Goal: Information Seeking & Learning: Understand site structure

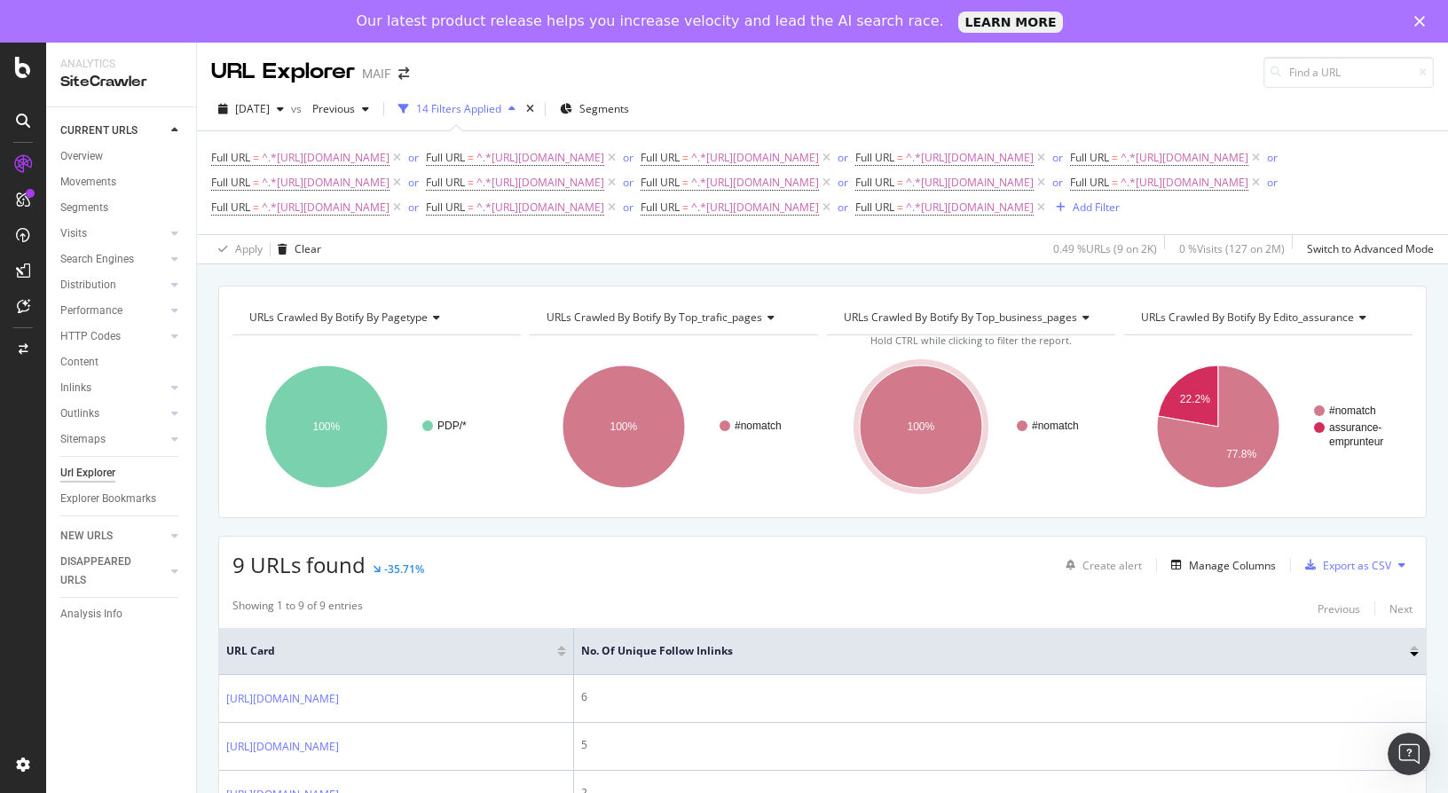
scroll to position [266, 0]
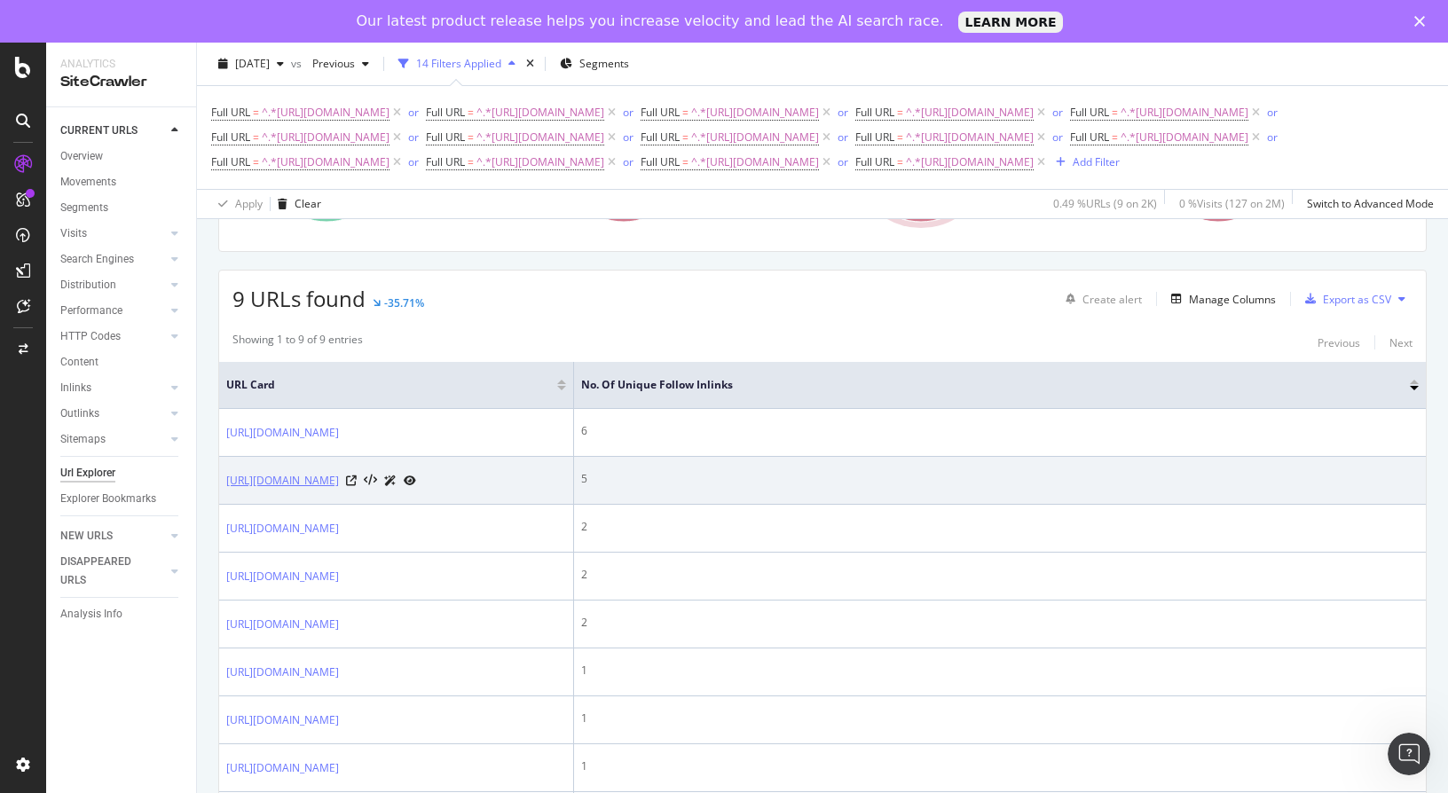
drag, startPoint x: 493, startPoint y: 609, endPoint x: 322, endPoint y: 601, distance: 171.4
click at [322, 490] on div "[URL][DOMAIN_NAME]" at bounding box center [321, 480] width 190 height 19
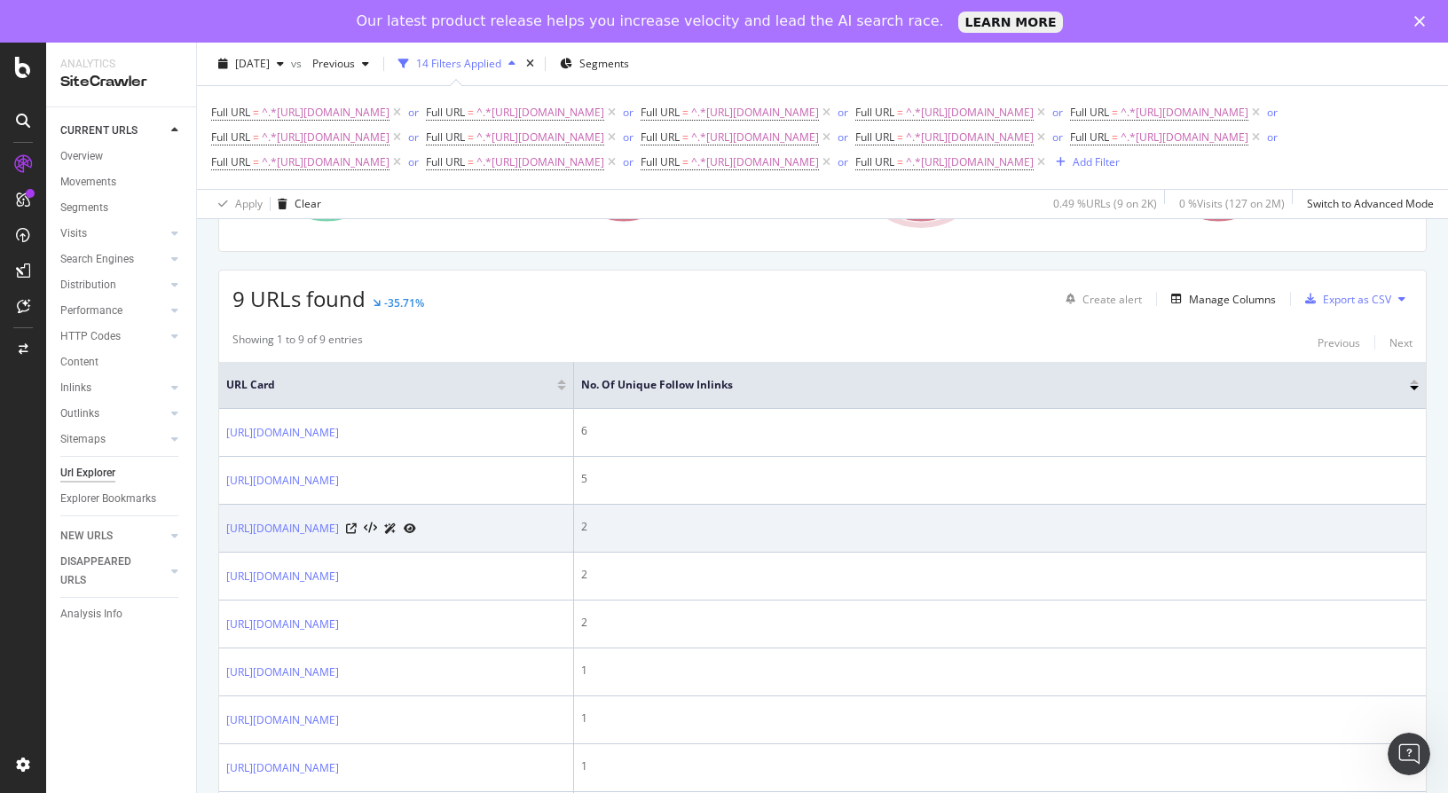
copy div "/habitation/guide-assurance-pret/groupe"
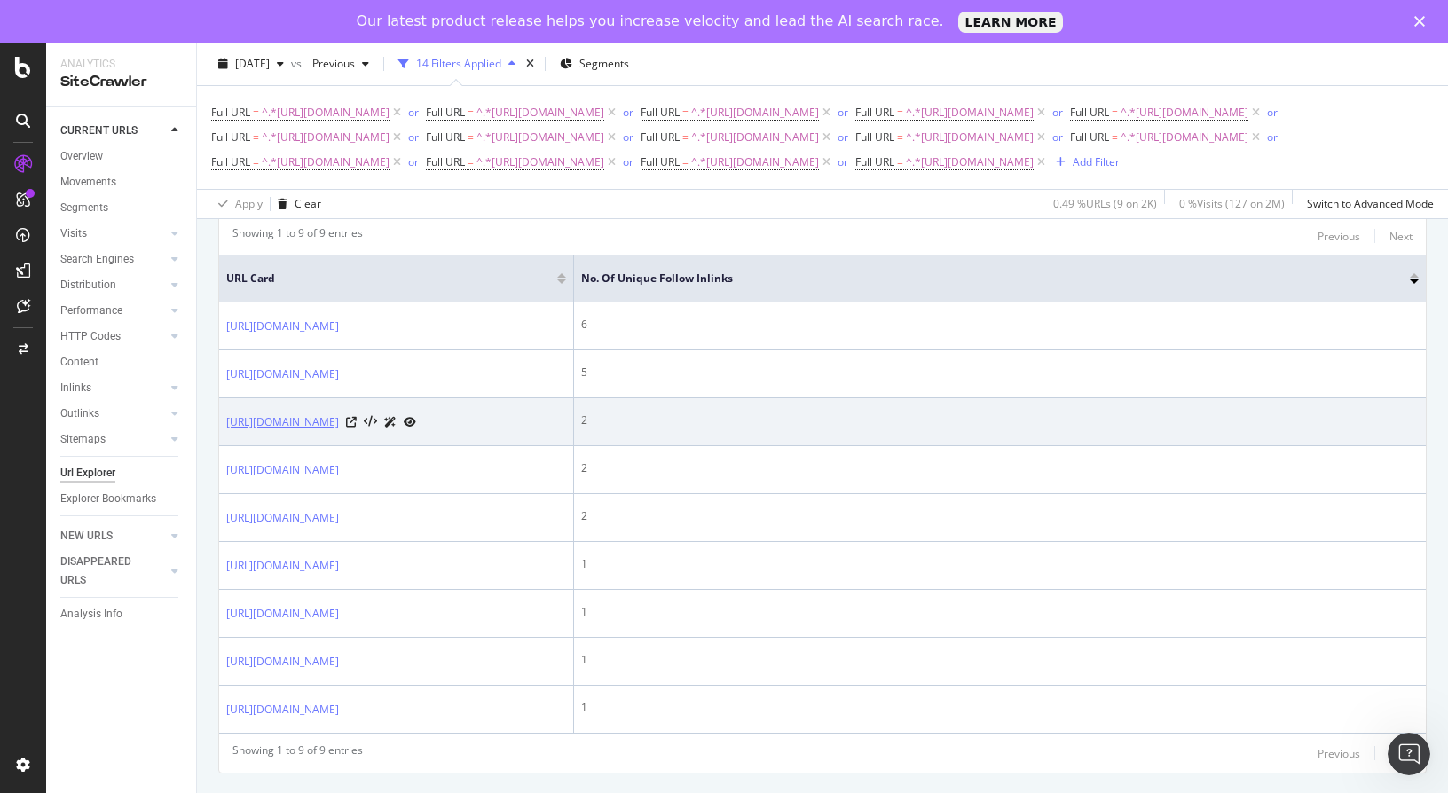
drag, startPoint x: 493, startPoint y: 501, endPoint x: 377, endPoint y: 480, distance: 118.1
click at [377, 431] on div "[URL][DOMAIN_NAME]" at bounding box center [321, 422] width 190 height 19
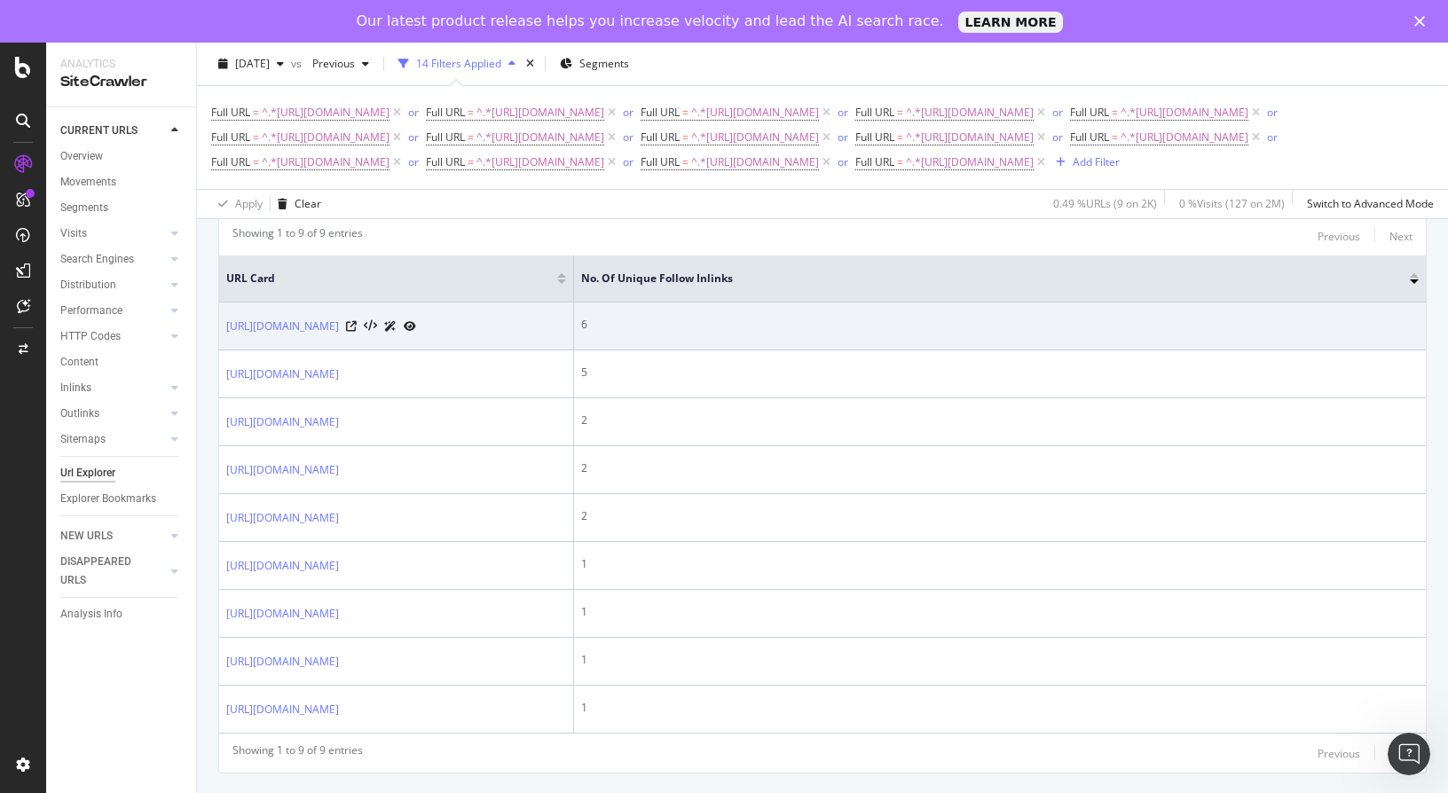
copy div "/guide-investissement-locatif/investir-colocation"
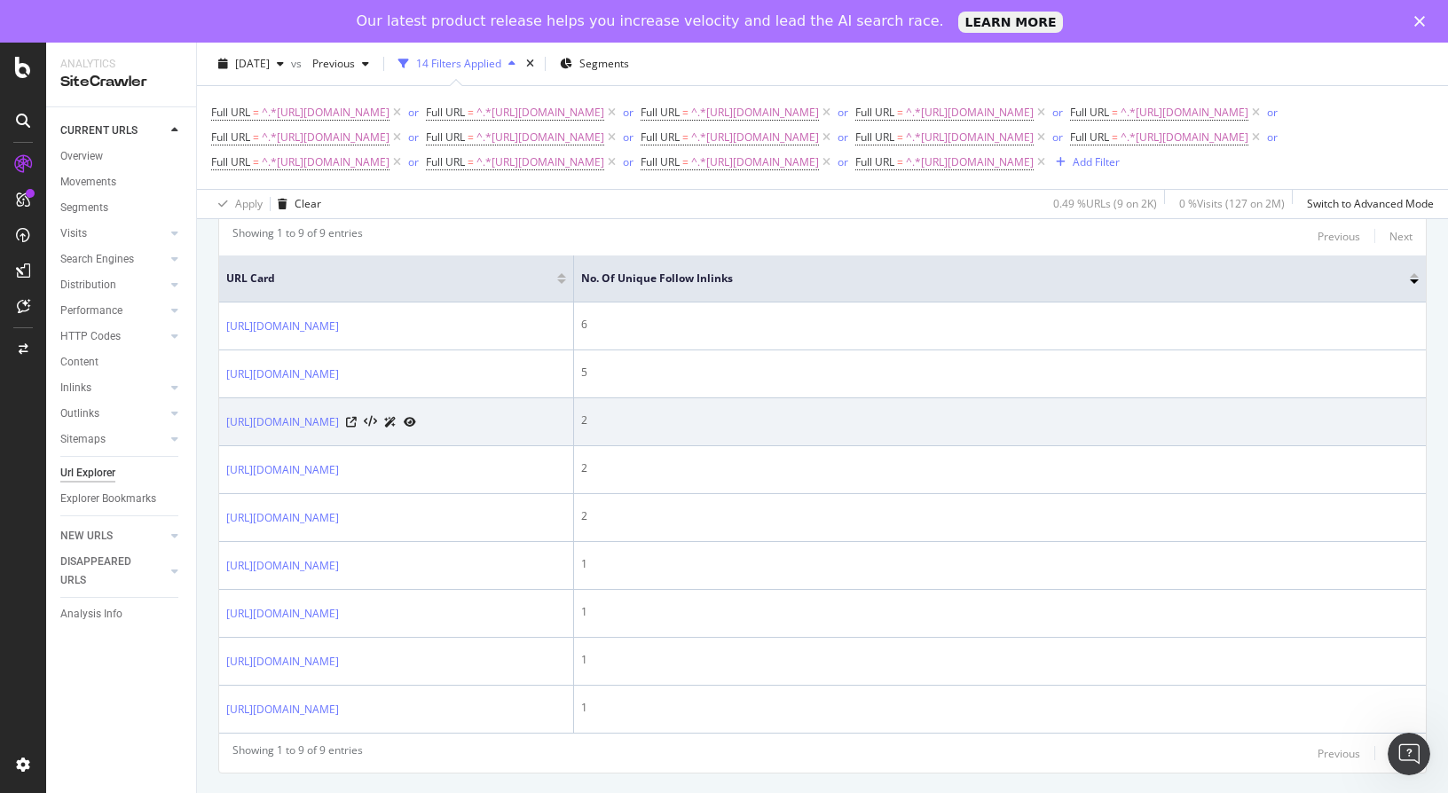
scroll to position [532, 0]
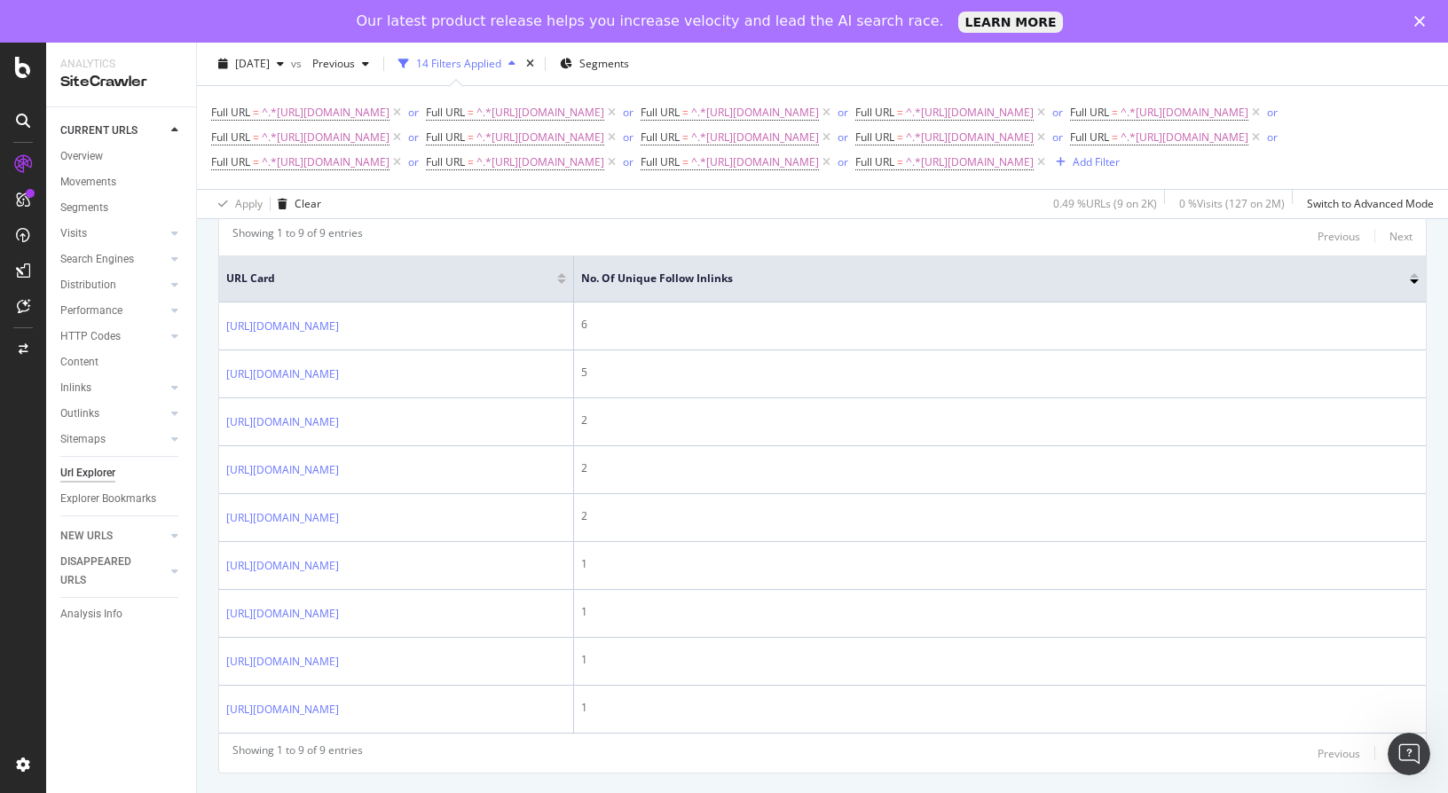
click at [199, 470] on div "URLs Crawled By Botify By pagetype Chart (by Value) Table Expand Export as CSV …" at bounding box center [822, 374] width 1251 height 923
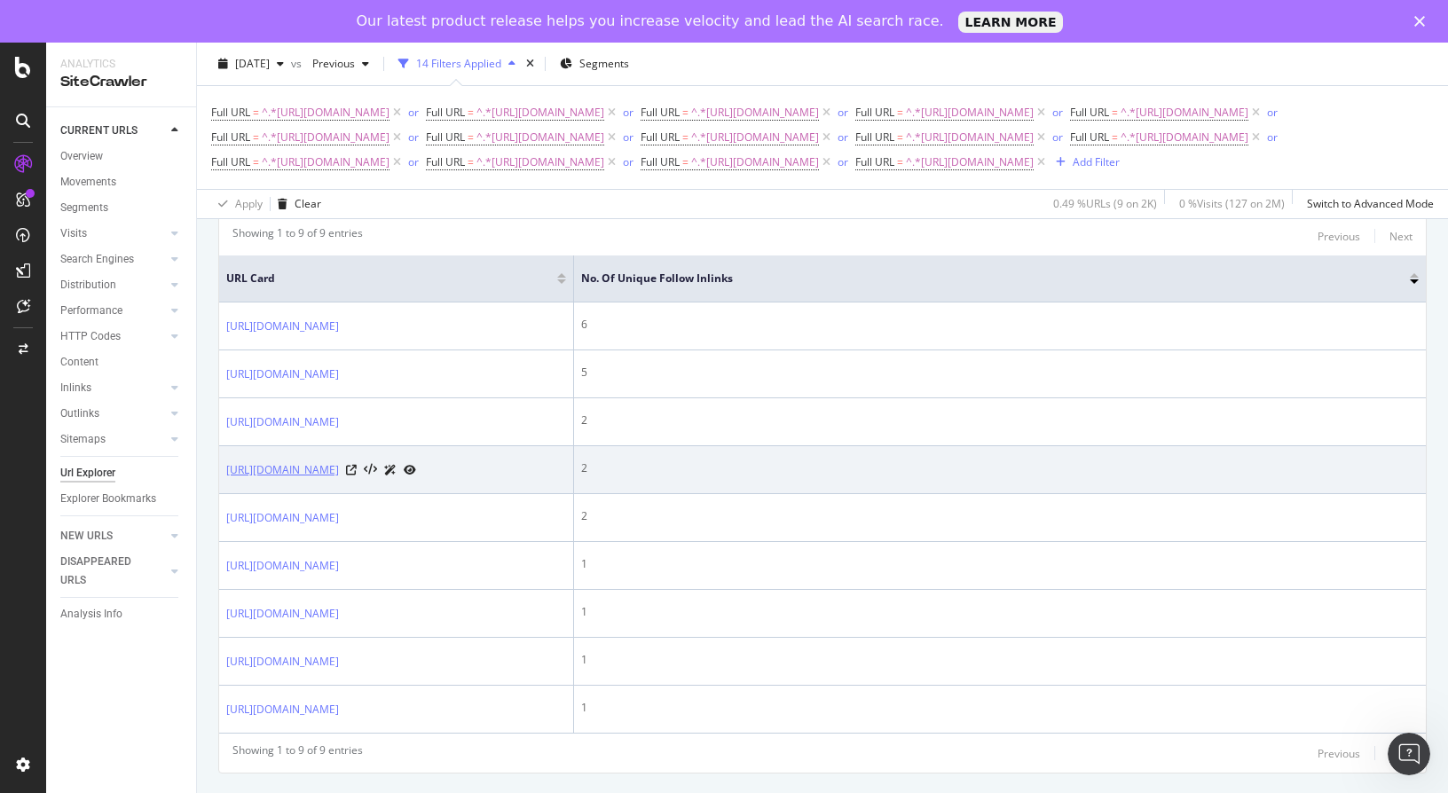
scroll to position [446, 0]
drag, startPoint x: 492, startPoint y: 560, endPoint x: 323, endPoint y: 552, distance: 169.6
click at [323, 479] on div "https://www.maif.fr/habitation/guide-assurance-pret/taux-usure" at bounding box center [321, 469] width 190 height 19
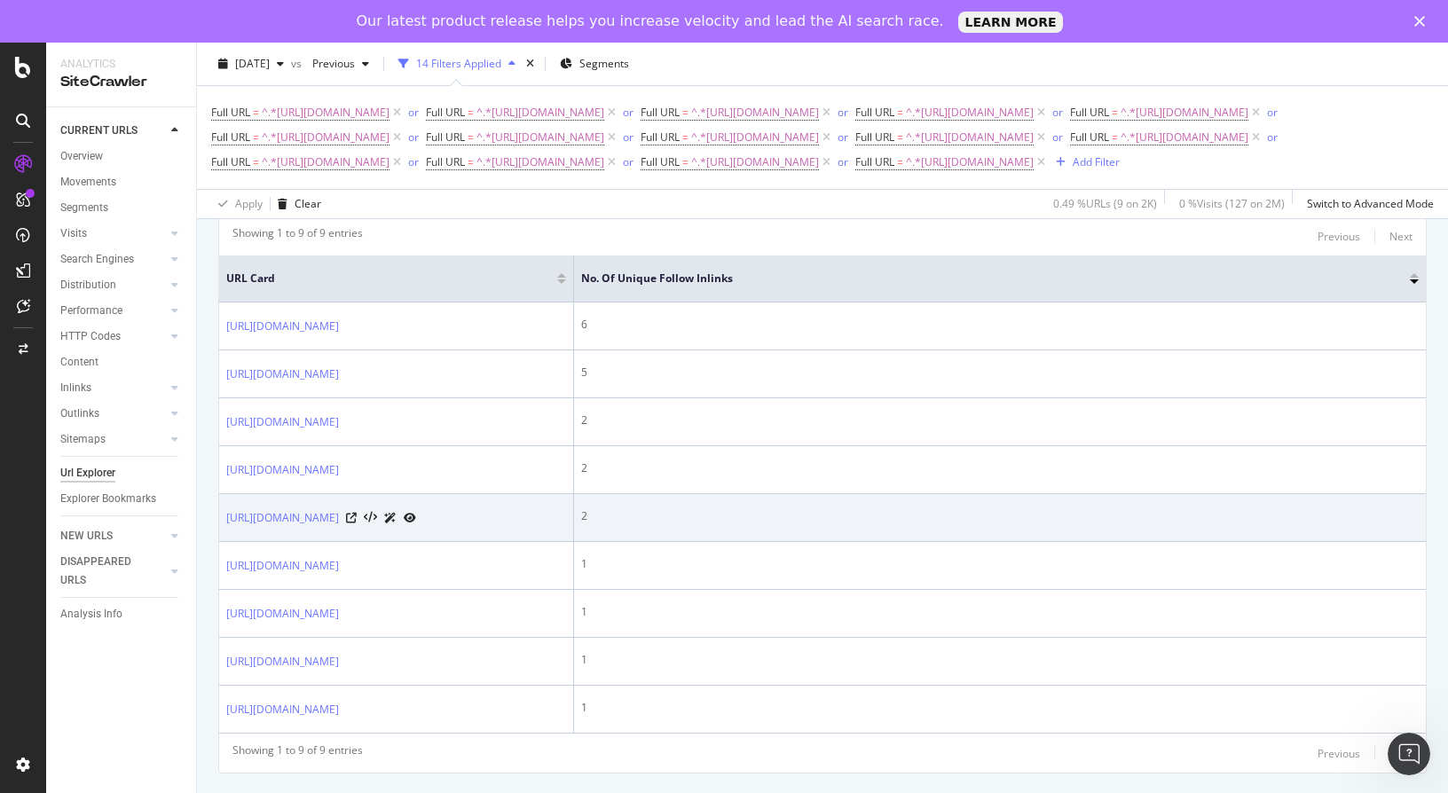
copy link "/habitation/guide-assurance-pret/taux-usure"
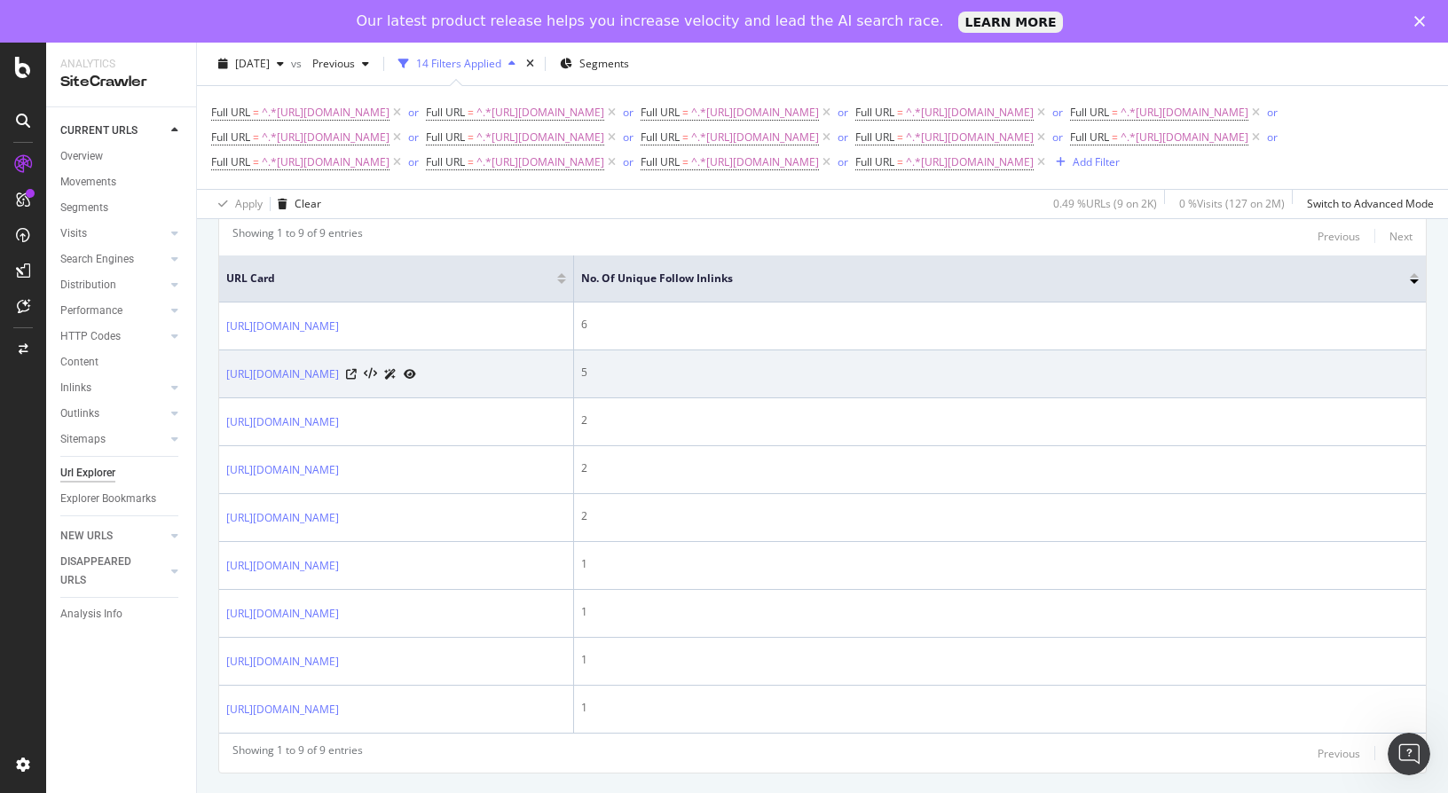
scroll to position [624, 0]
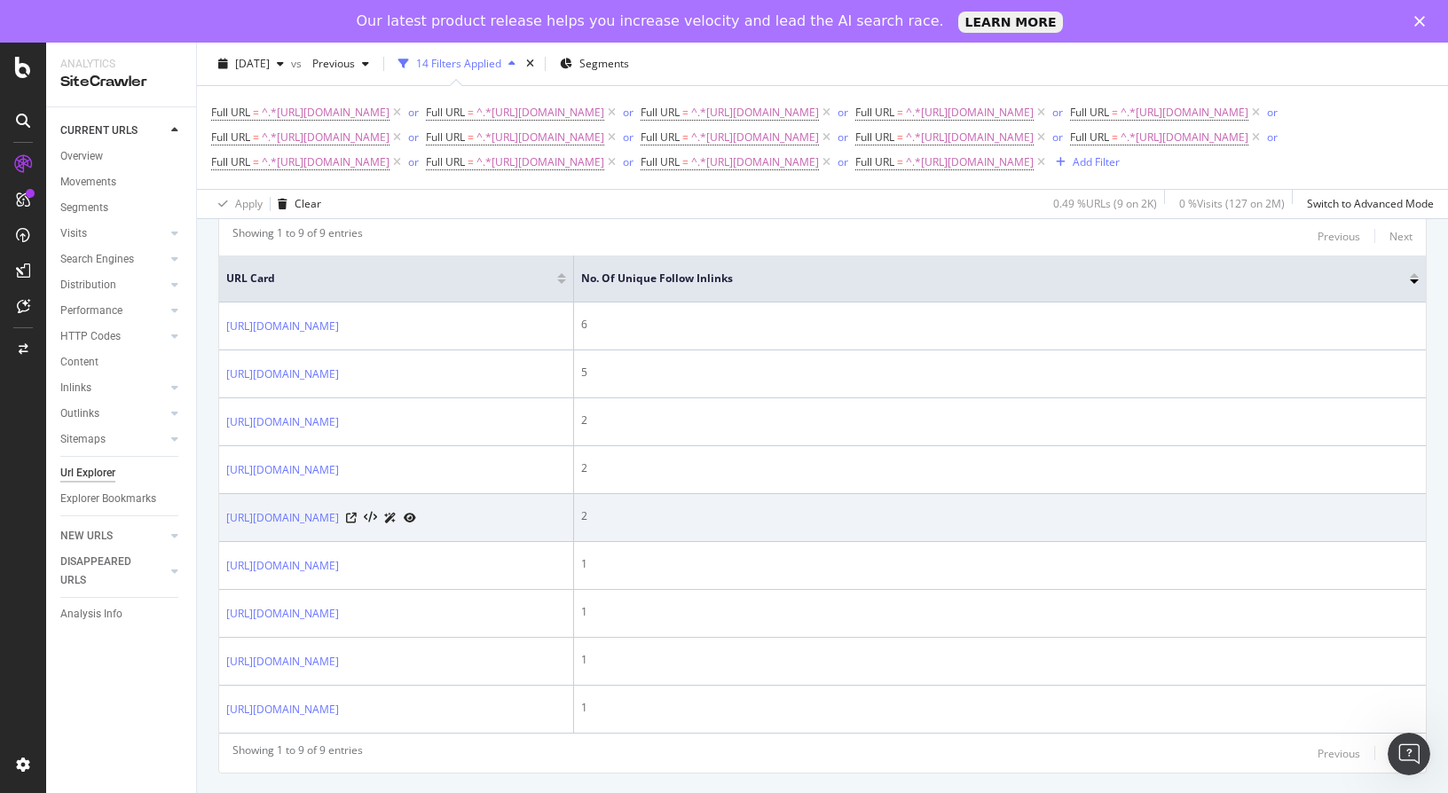
click at [782, 494] on td "2" at bounding box center [1000, 518] width 852 height 48
drag, startPoint x: 491, startPoint y: 448, endPoint x: 320, endPoint y: 438, distance: 170.6
click at [320, 508] on div "https://www.maif.fr/habitation/guide-jeune-actif/travailleur-independant-seul" at bounding box center [321, 517] width 190 height 19
drag, startPoint x: 320, startPoint y: 438, endPoint x: 492, endPoint y: 446, distance: 172.3
click at [416, 508] on div "https://www.maif.fr/habitation/guide-jeune-actif/travailleur-independant-seul" at bounding box center [321, 517] width 190 height 19
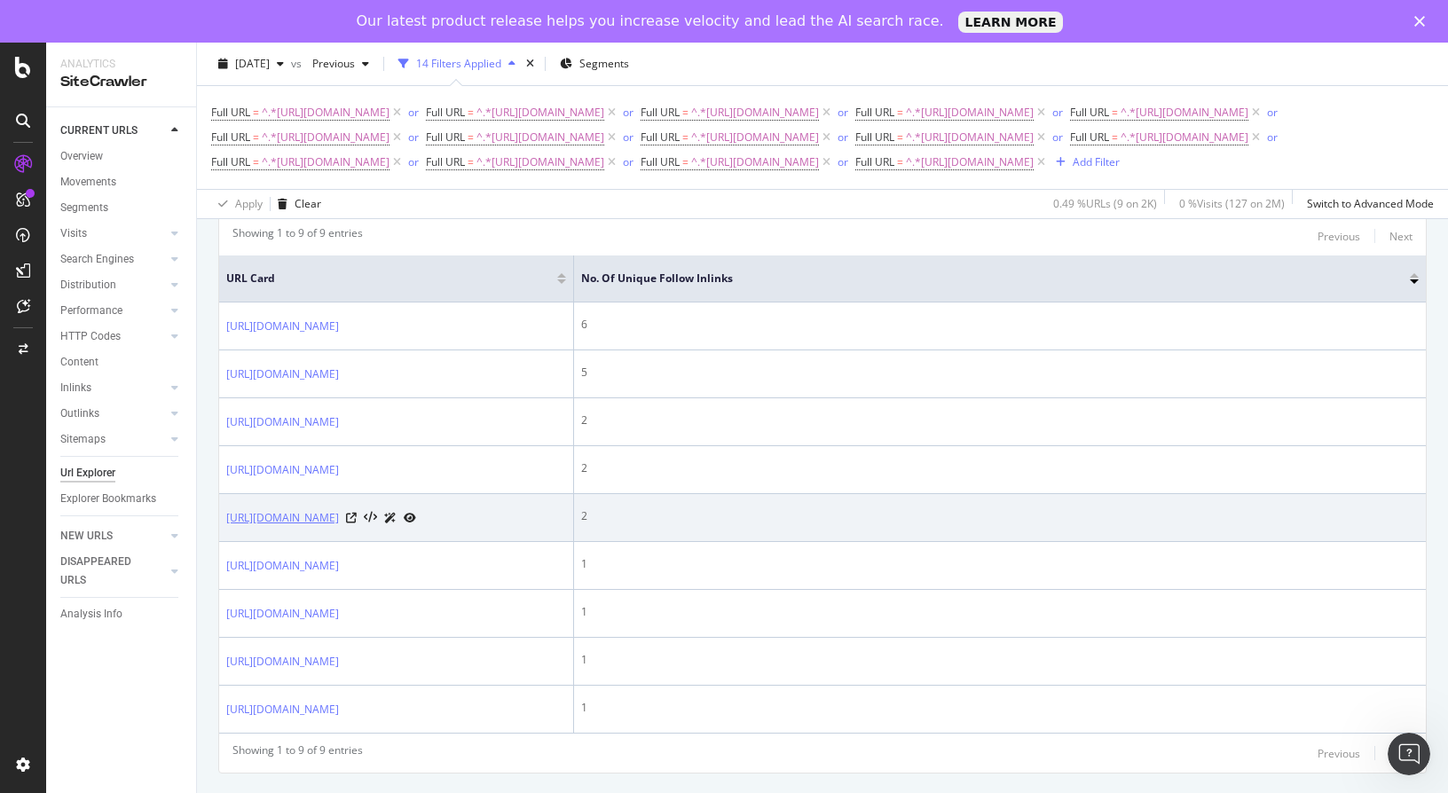
drag, startPoint x: 491, startPoint y: 446, endPoint x: 323, endPoint y: 440, distance: 167.8
click at [323, 508] on div "https://www.maif.fr/habitation/guide-jeune-actif/travailleur-independant-seul" at bounding box center [321, 517] width 190 height 19
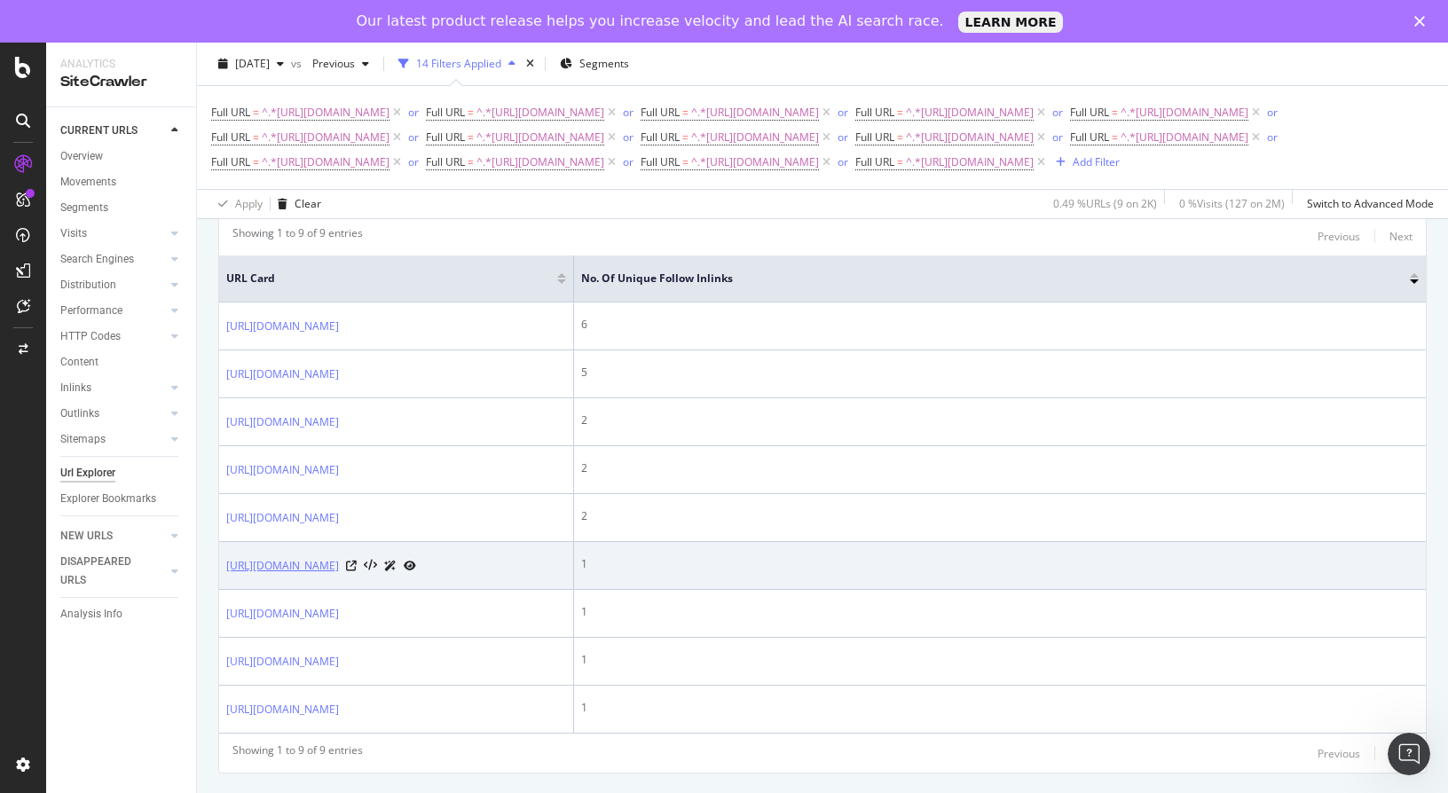
copy link "/habitation/guide-jeune-actif/travailleur-independant-seul"
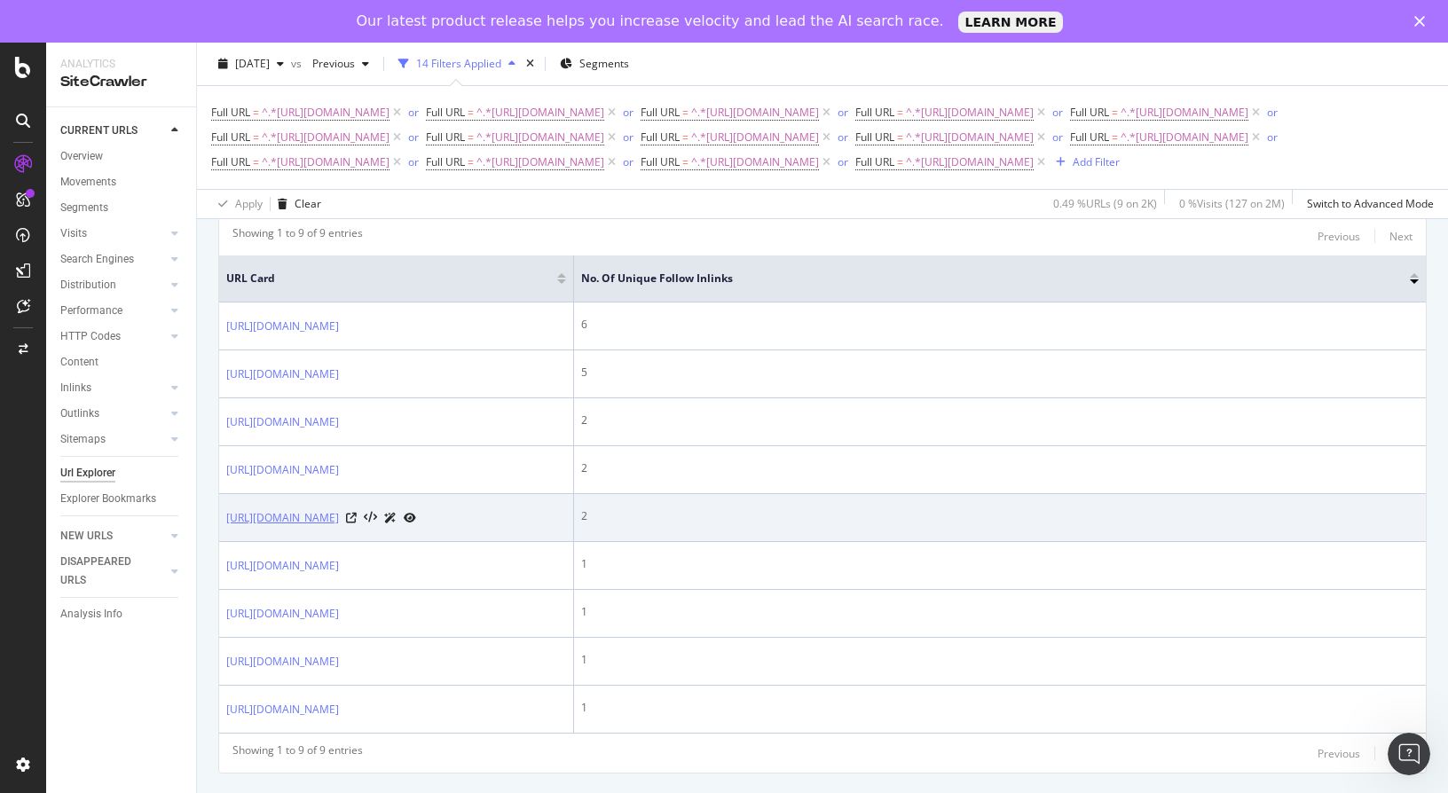
copy link "/habitation/guide-jeune-actif/travailleur-independant-seul"
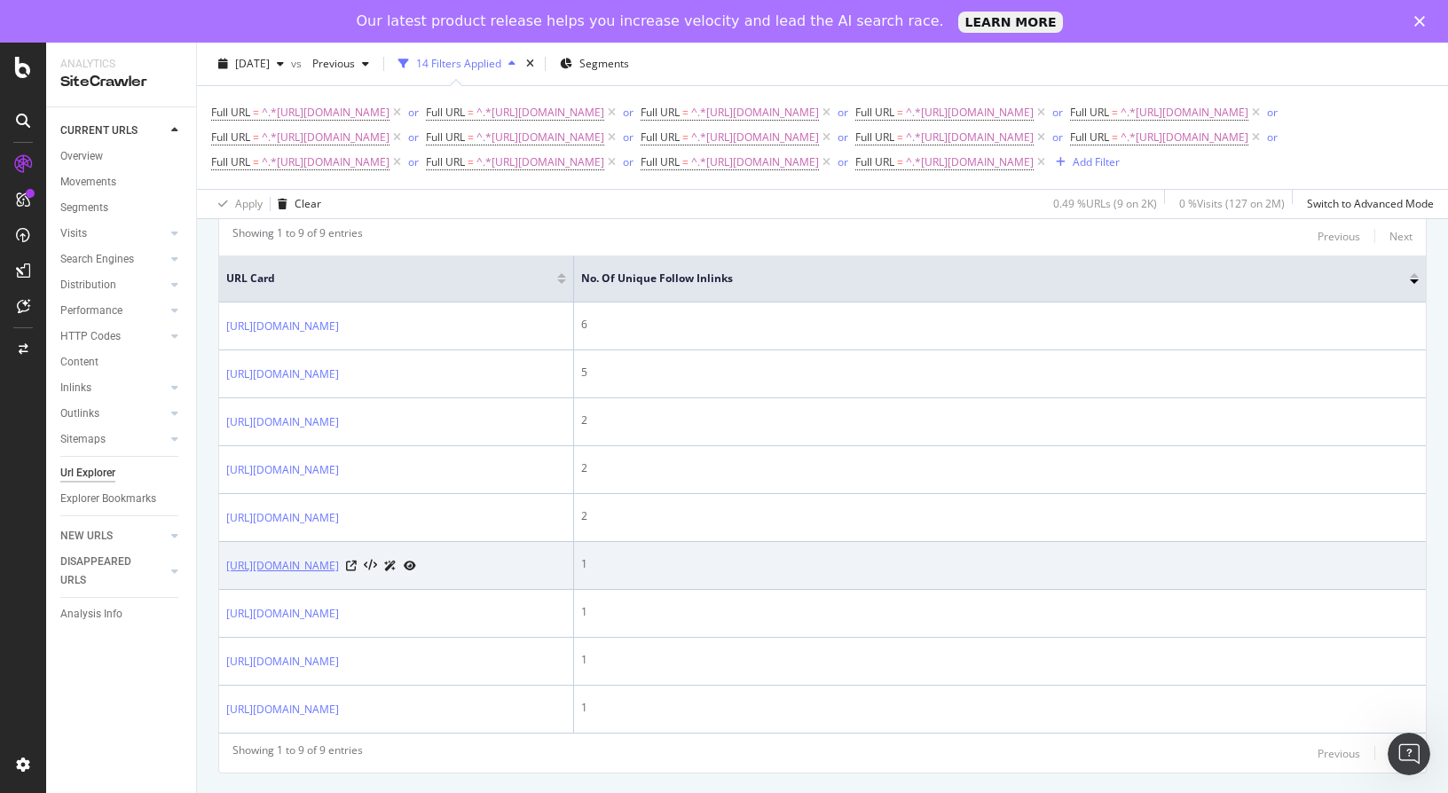
drag, startPoint x: 492, startPoint y: 512, endPoint x: 322, endPoint y: 501, distance: 170.7
click at [322, 556] on div "[URL][DOMAIN_NAME]" at bounding box center [321, 565] width 190 height 19
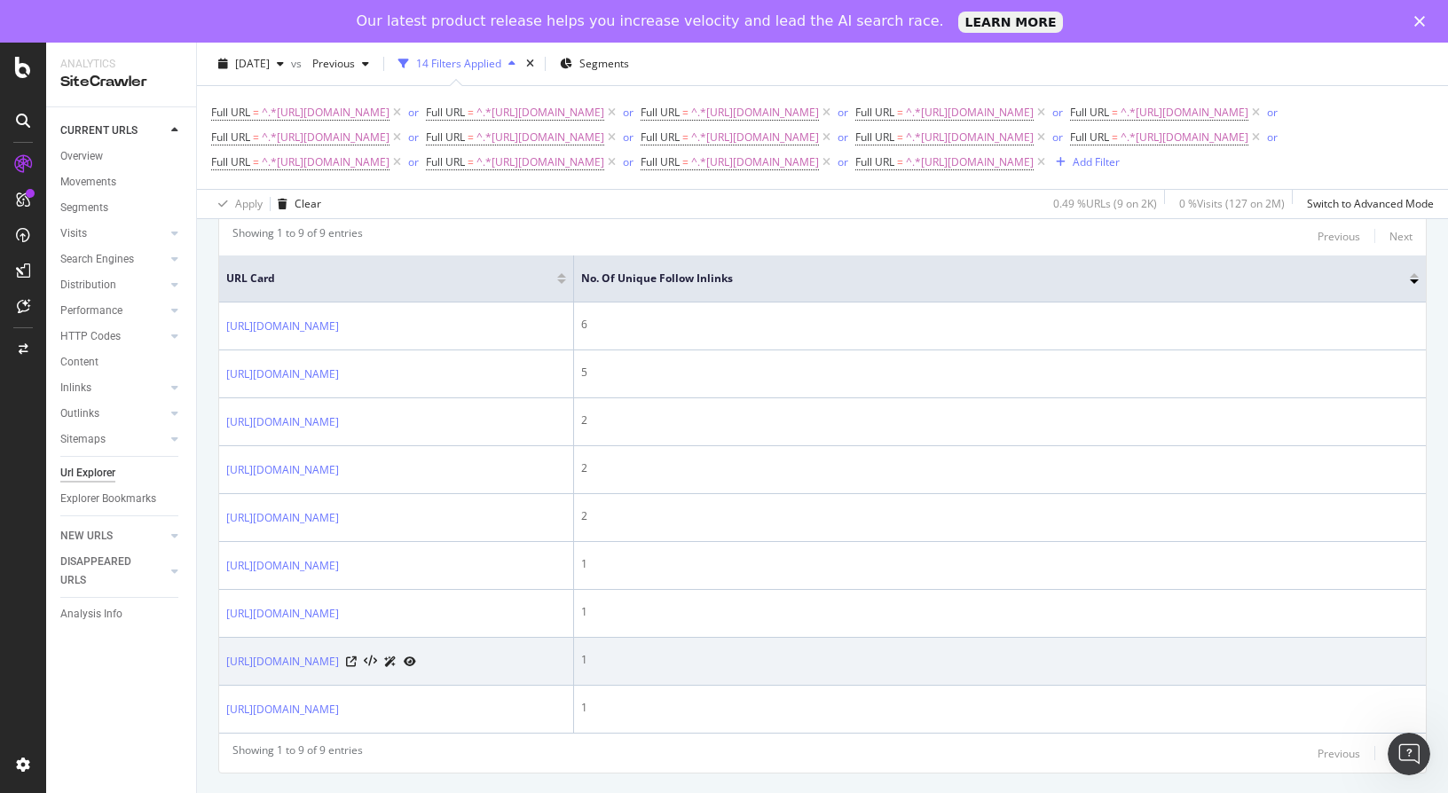
copy link "/habitation/guide-jeune-actif/amenager-decorer-votre-location"
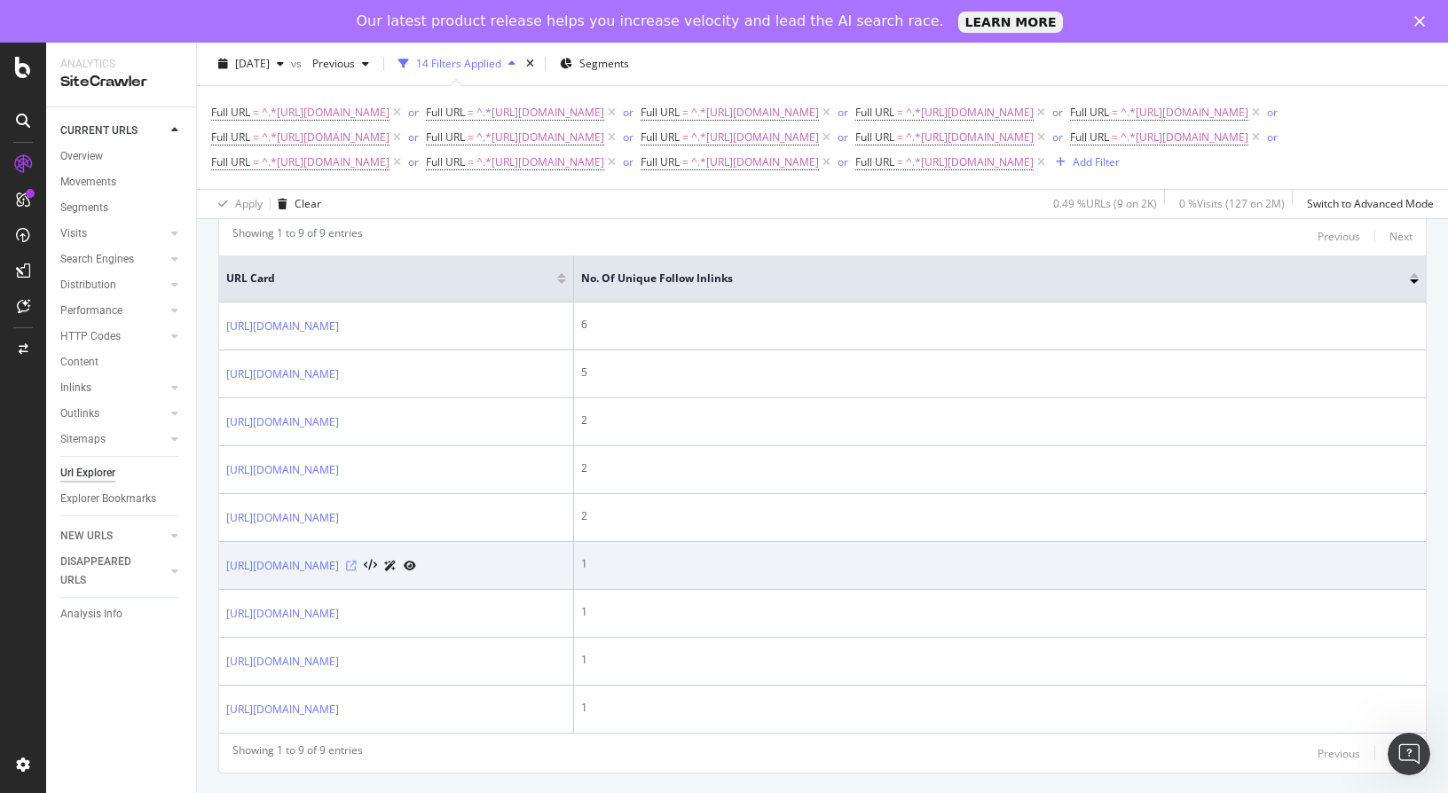
click at [357, 561] on icon at bounding box center [351, 566] width 11 height 11
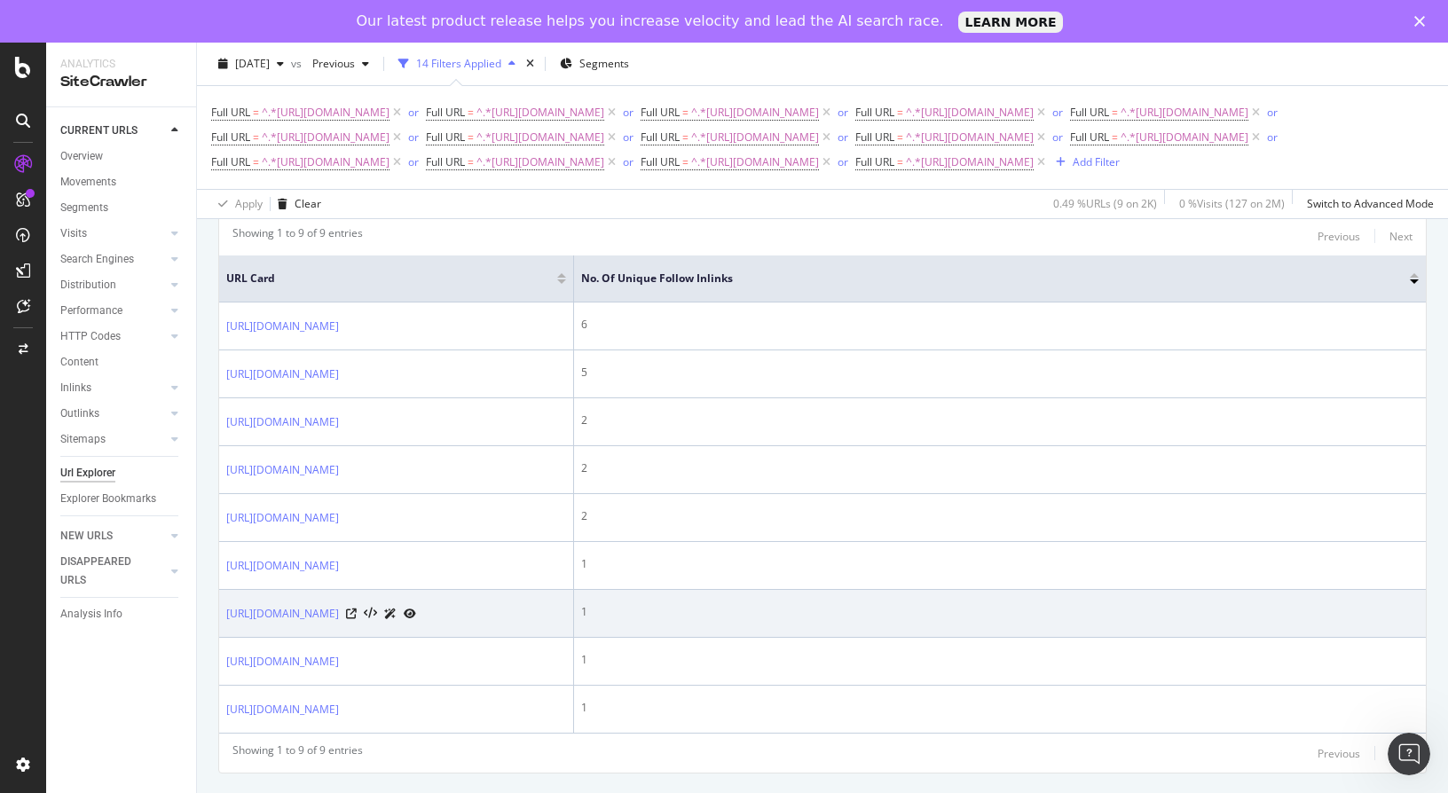
click at [416, 604] on div "https://www.maif.fr/habitation/guide-achat-immobilier/delai-obtention-pret-immo…" at bounding box center [321, 613] width 190 height 19
drag, startPoint x: 491, startPoint y: 577, endPoint x: 322, endPoint y: 563, distance: 170.0
click at [322, 604] on div "https://www.maif.fr/habitation/guide-achat-immobilier/delai-obtention-pret-immo…" at bounding box center [321, 613] width 190 height 19
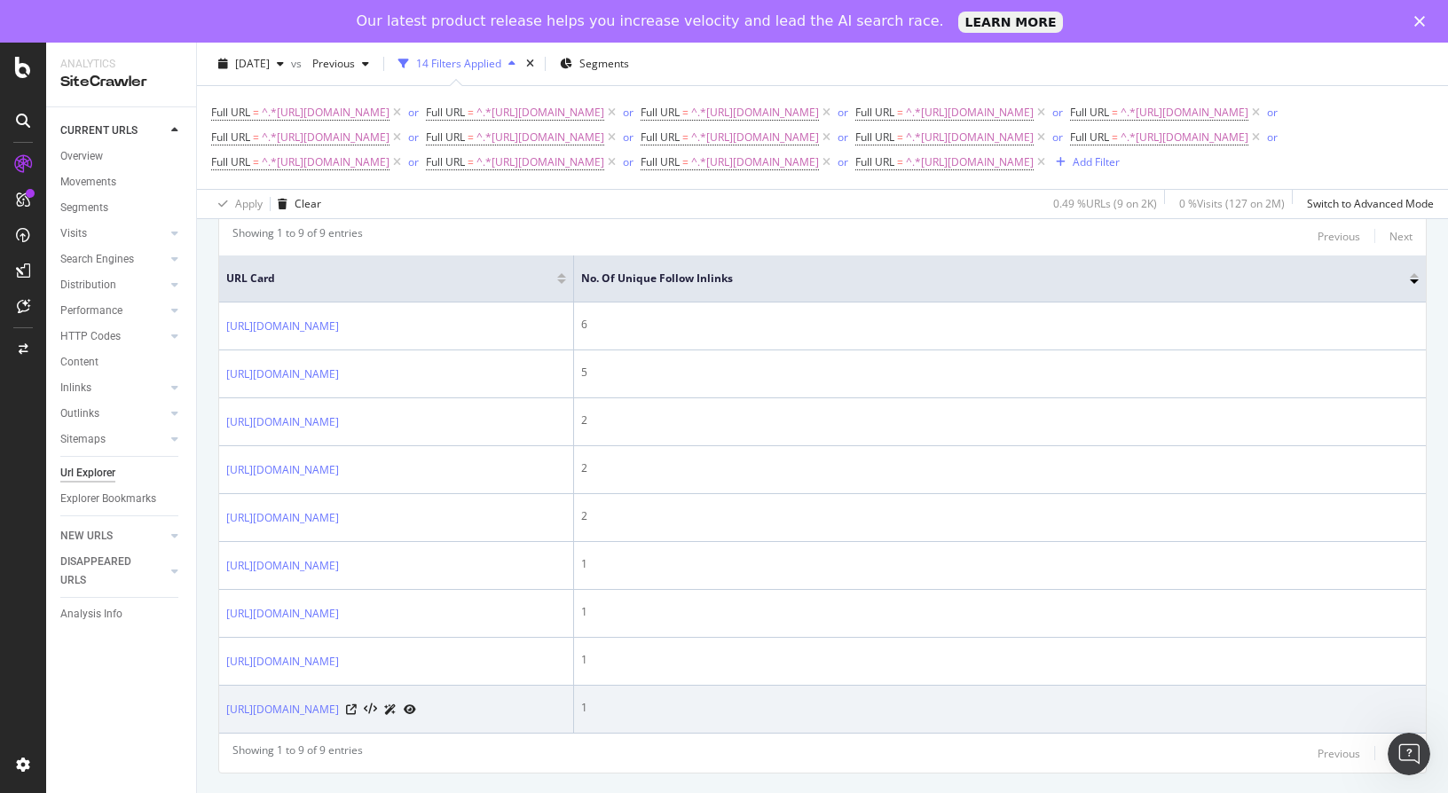
copy link "/habitation/guide-achat-immobilier/delai-obtention-pret-immobilier"
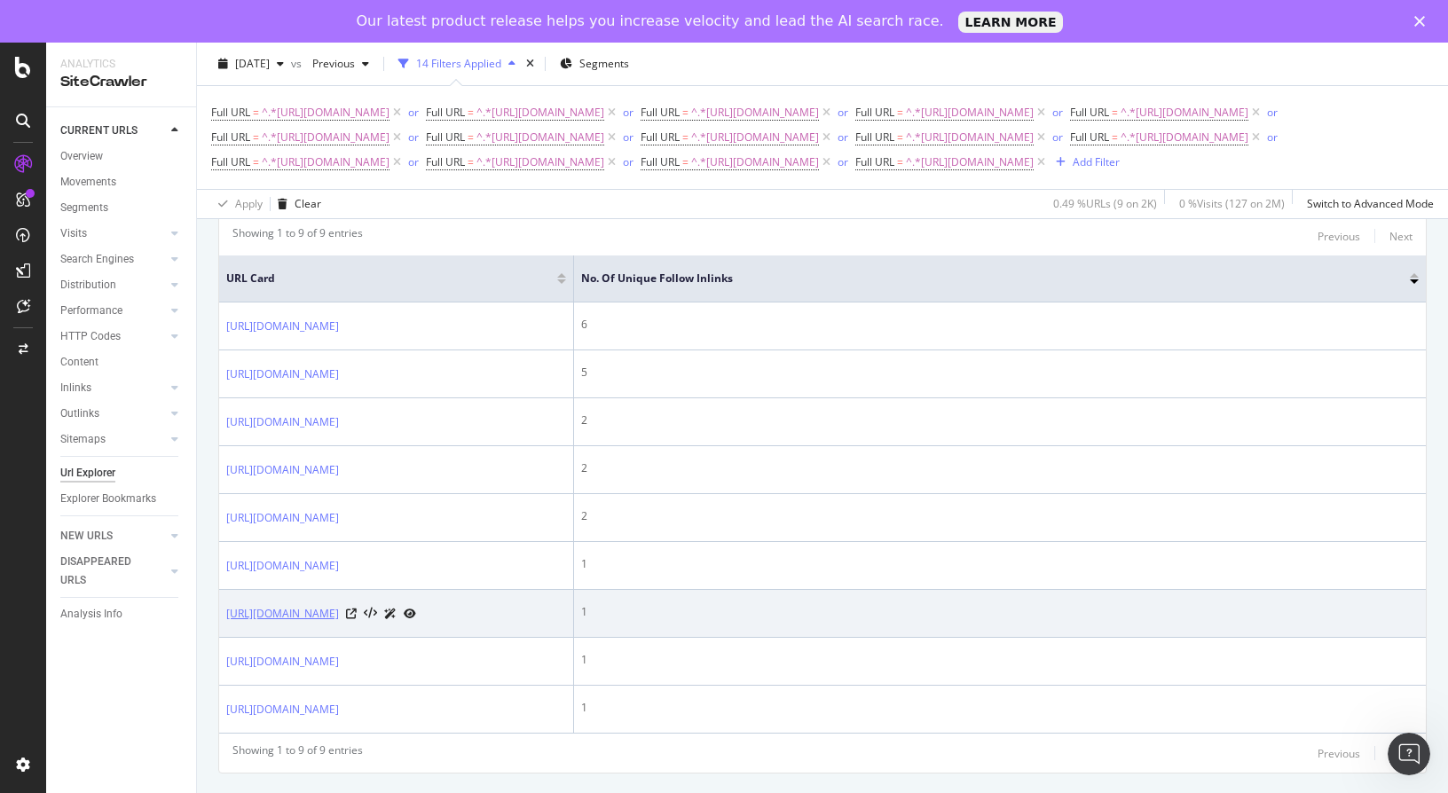
click at [339, 605] on link "https://www.maif.fr/habitation/guide-achat-immobilier/delai-obtention-pret-immo…" at bounding box center [282, 614] width 113 height 18
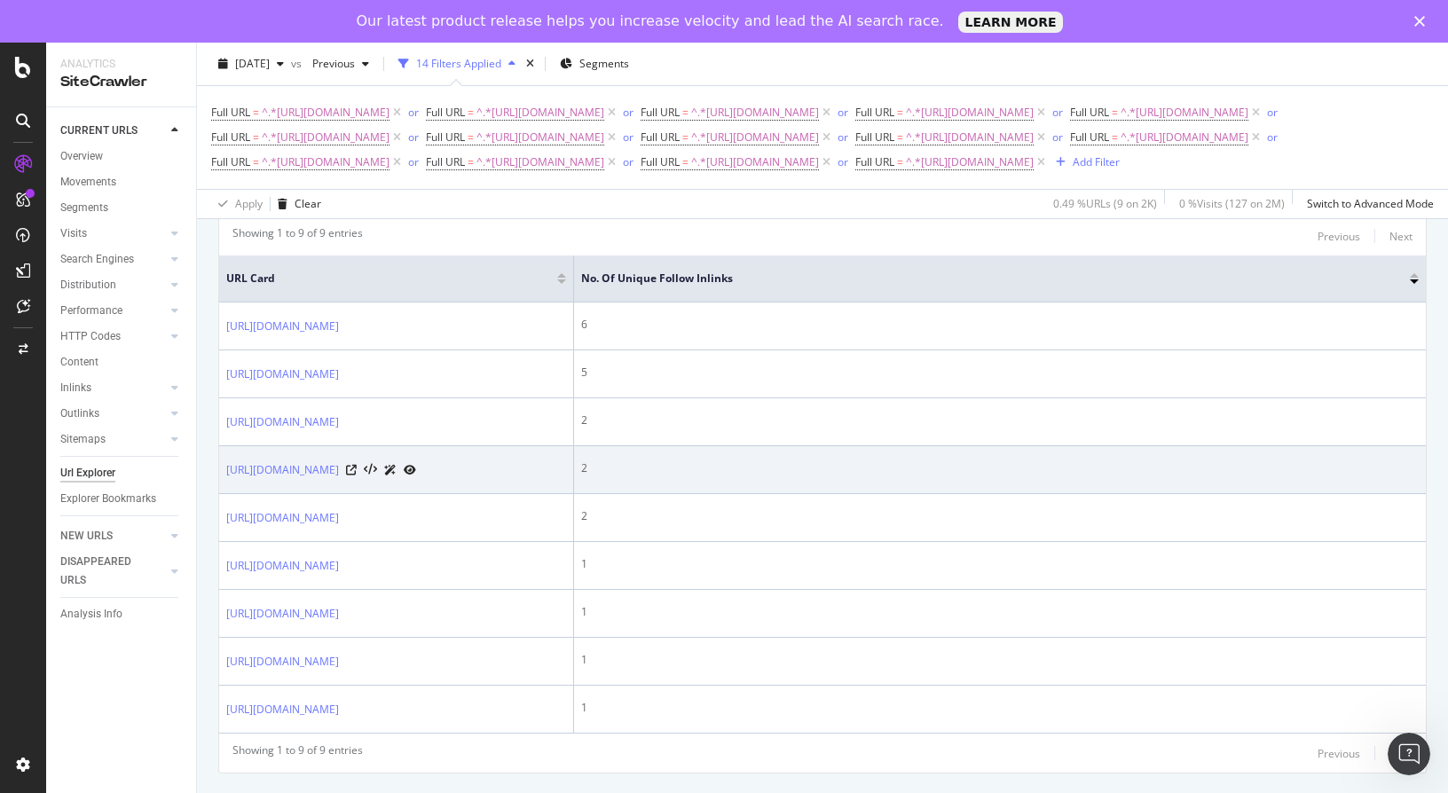
copy link "/habitation/guide-achat-immobilier/delai-obtention-pret-immobilier"
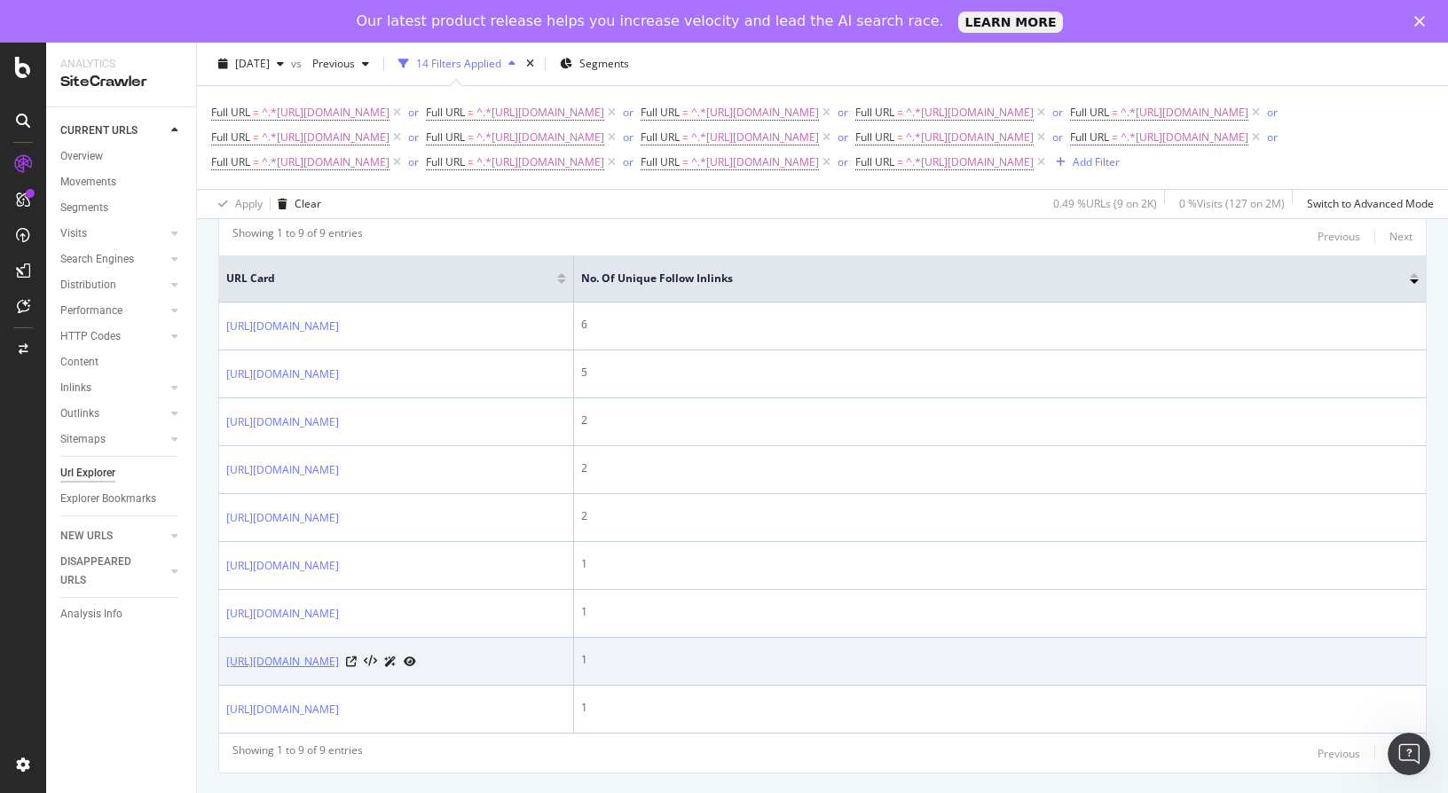
drag, startPoint x: 491, startPoint y: 641, endPoint x: 323, endPoint y: 629, distance: 169.0
click at [323, 652] on div "[URL][DOMAIN_NAME]" at bounding box center [321, 661] width 190 height 19
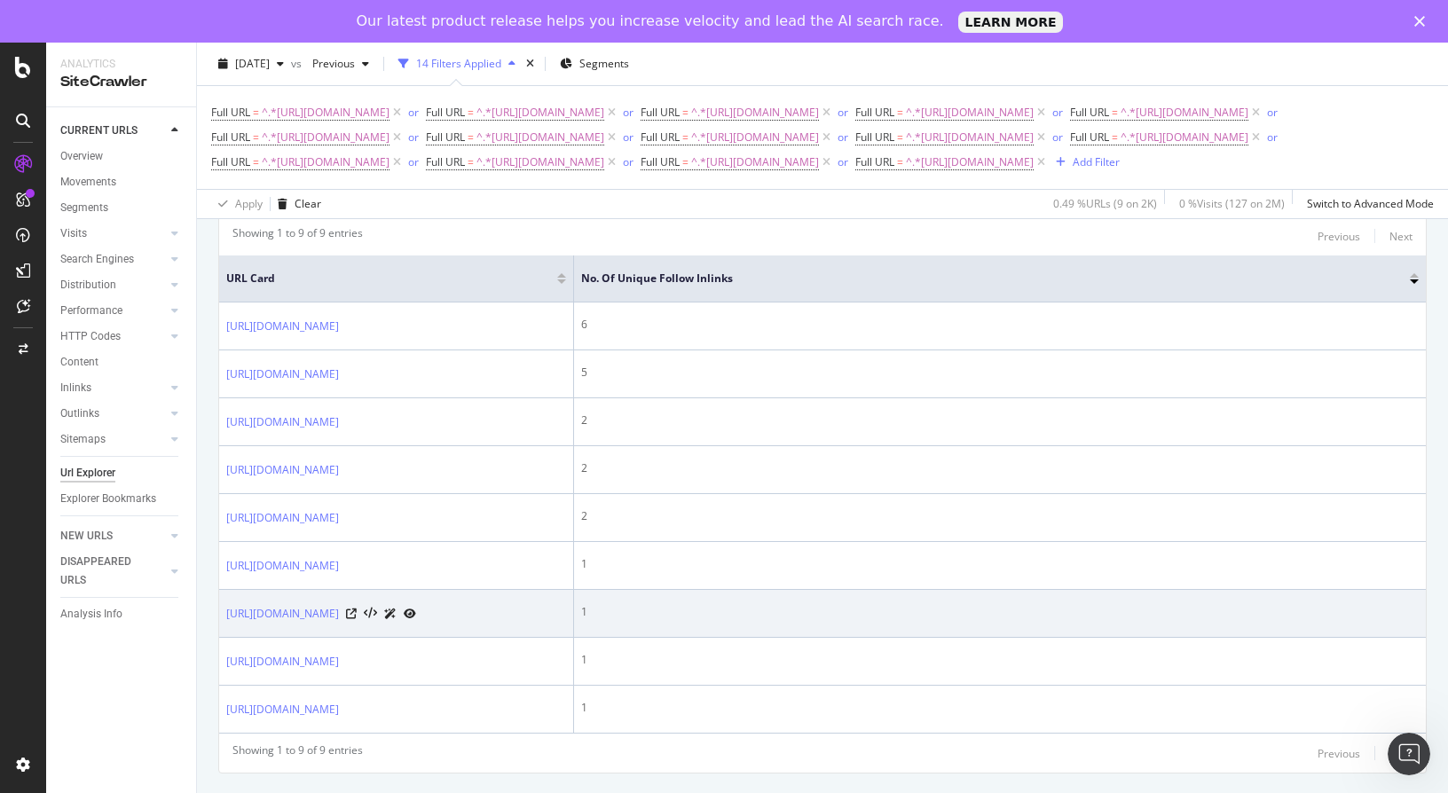
copy link "/habitation/guide-jeune-actif/investir-pierre"
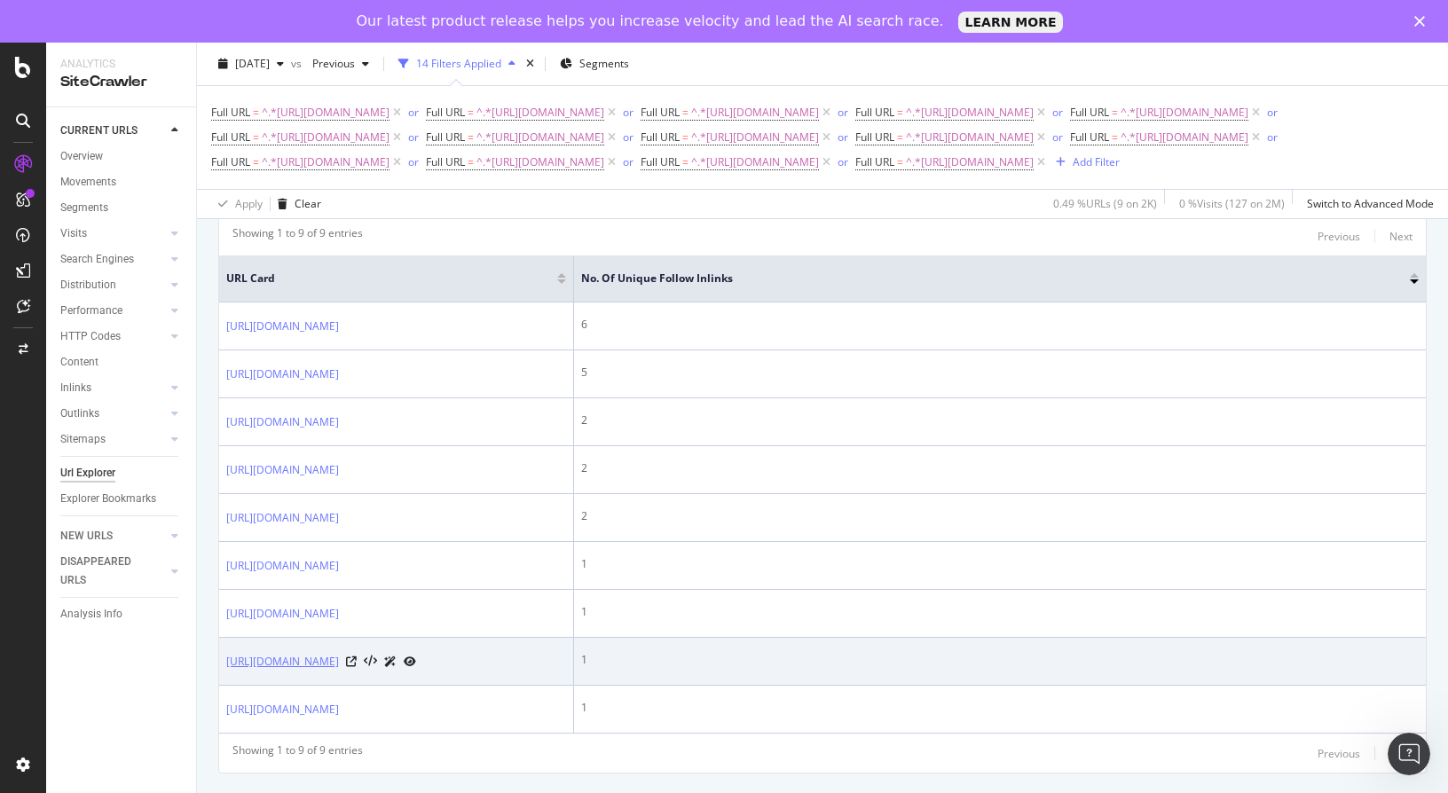
copy link "/habitation/guide-jeune-actif/investir-pierre"
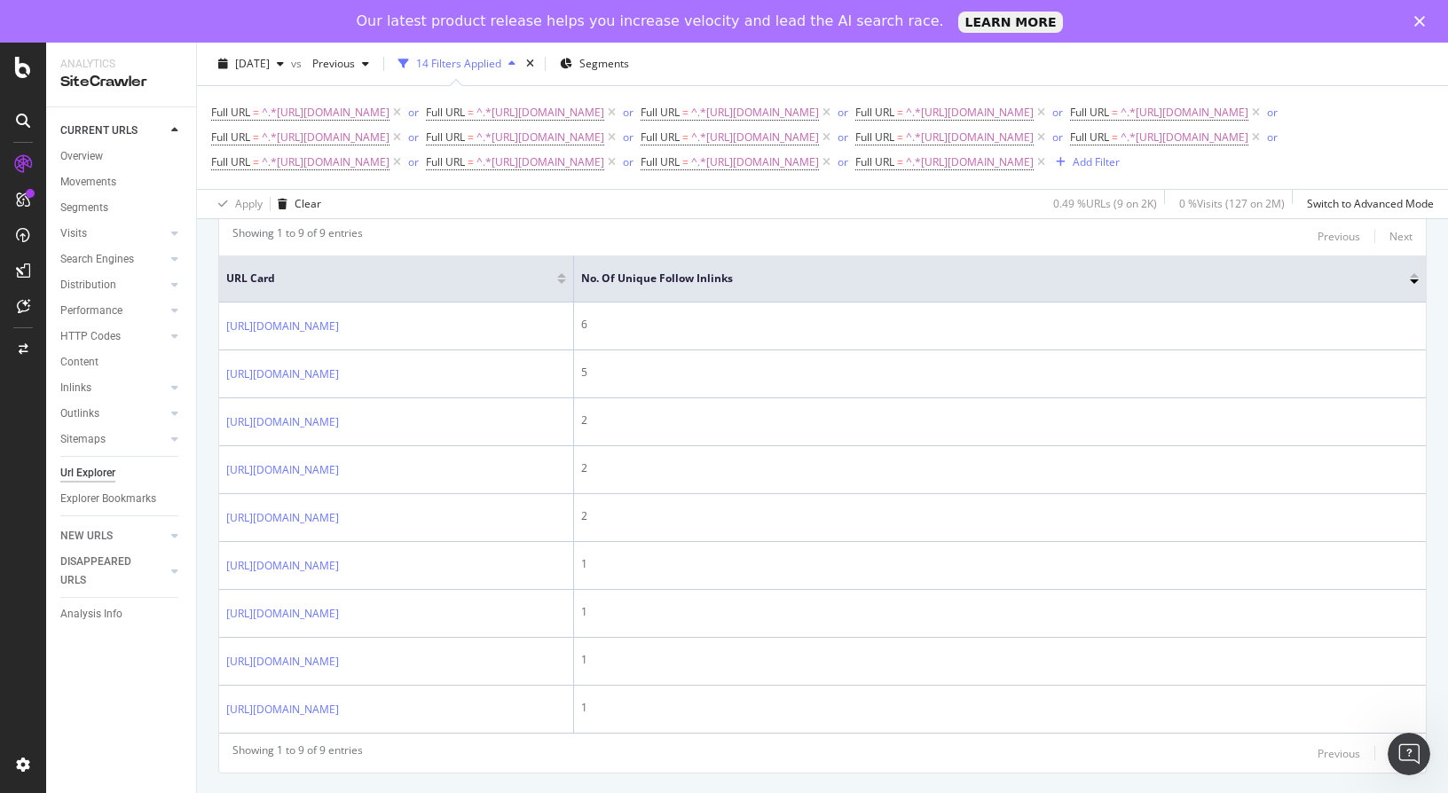
click at [200, 729] on div "URLs Crawled By Botify By pagetype Chart (by Value) Table Expand Export as CSV …" at bounding box center [822, 374] width 1251 height 923
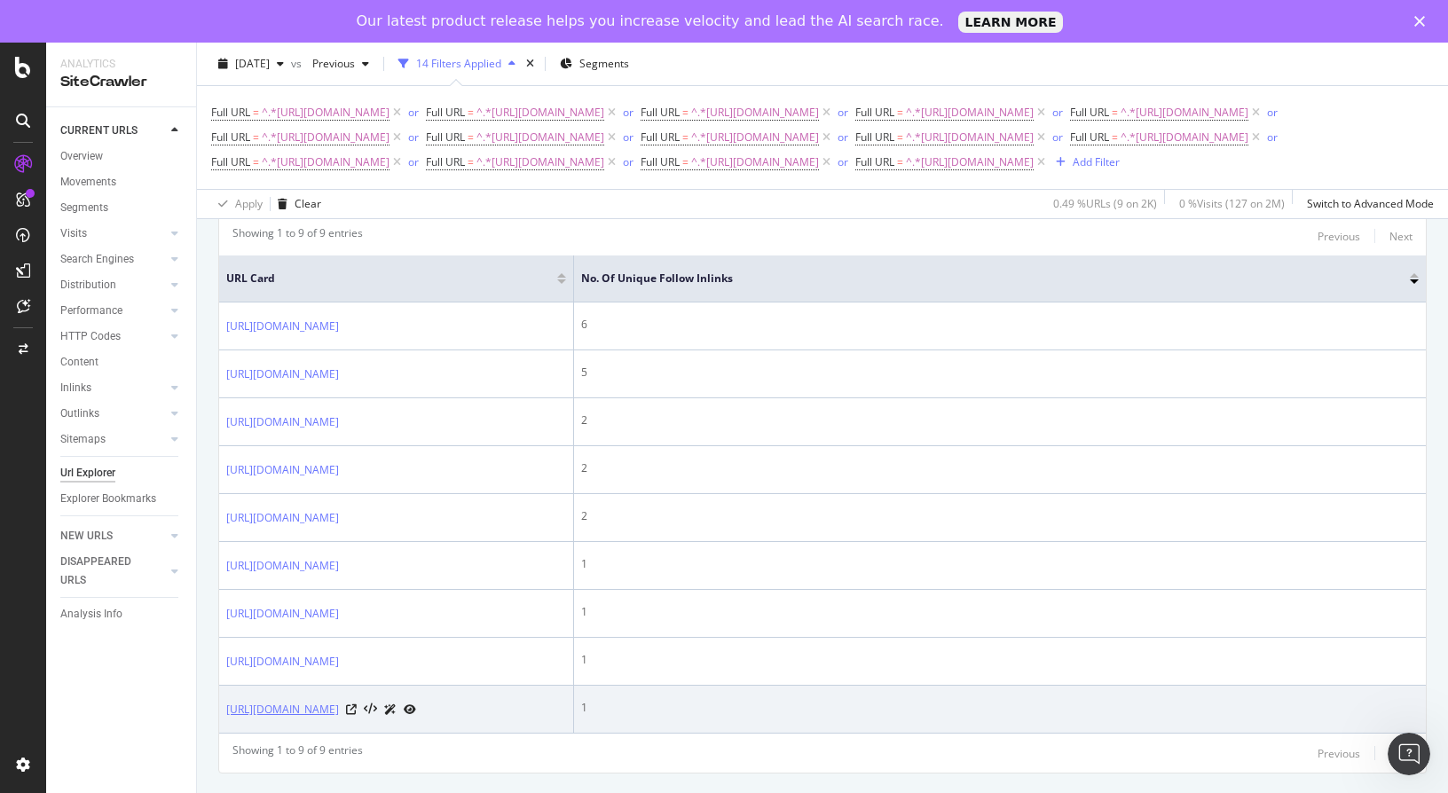
drag, startPoint x: 492, startPoint y: 709, endPoint x: 323, endPoint y: 699, distance: 169.7
click at [323, 700] on div "https://www.maif.fr/habitation/guide-jeune-actif/devenir-travailleur-independant" at bounding box center [321, 709] width 190 height 19
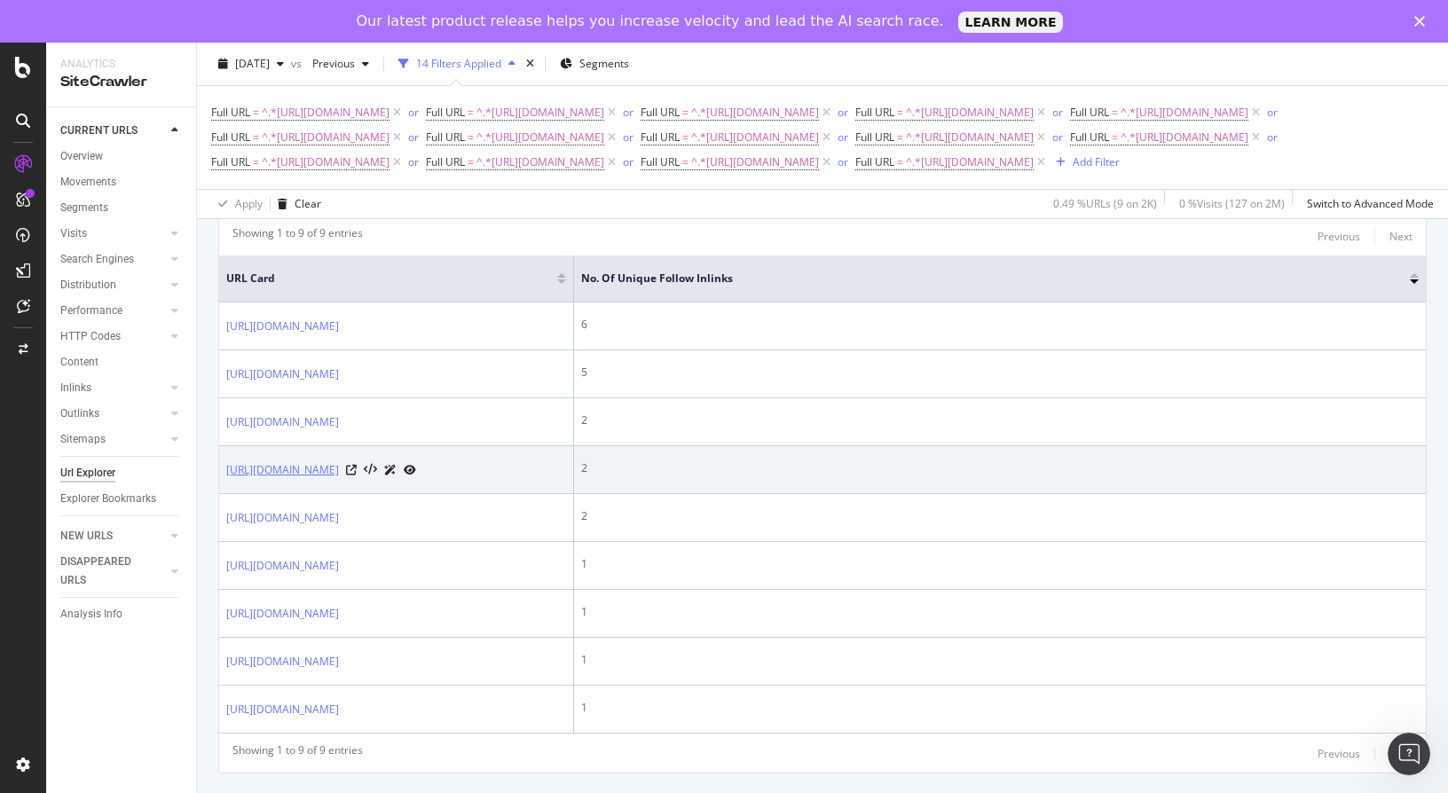
scroll to position [446, 0]
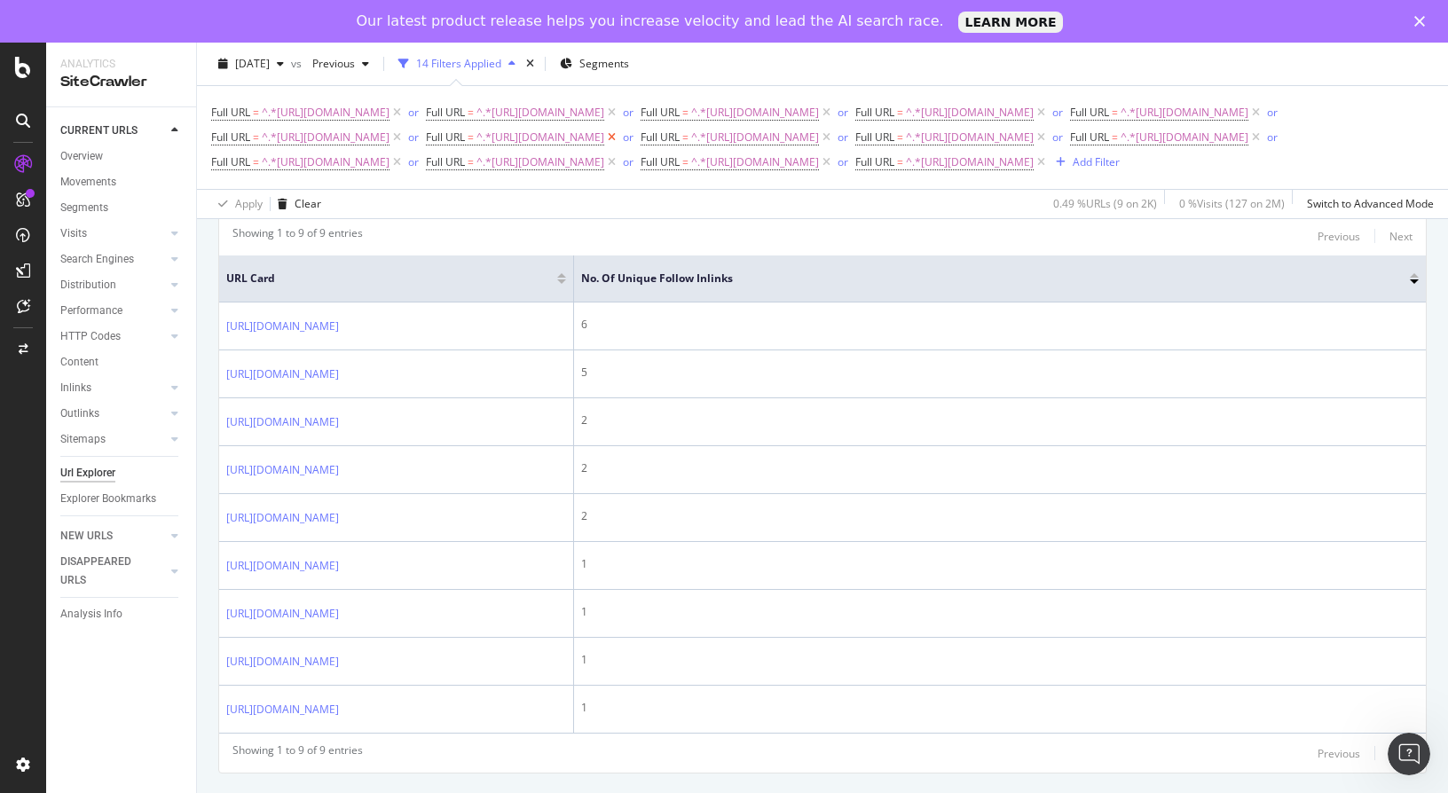
click at [619, 146] on icon at bounding box center [611, 138] width 15 height 18
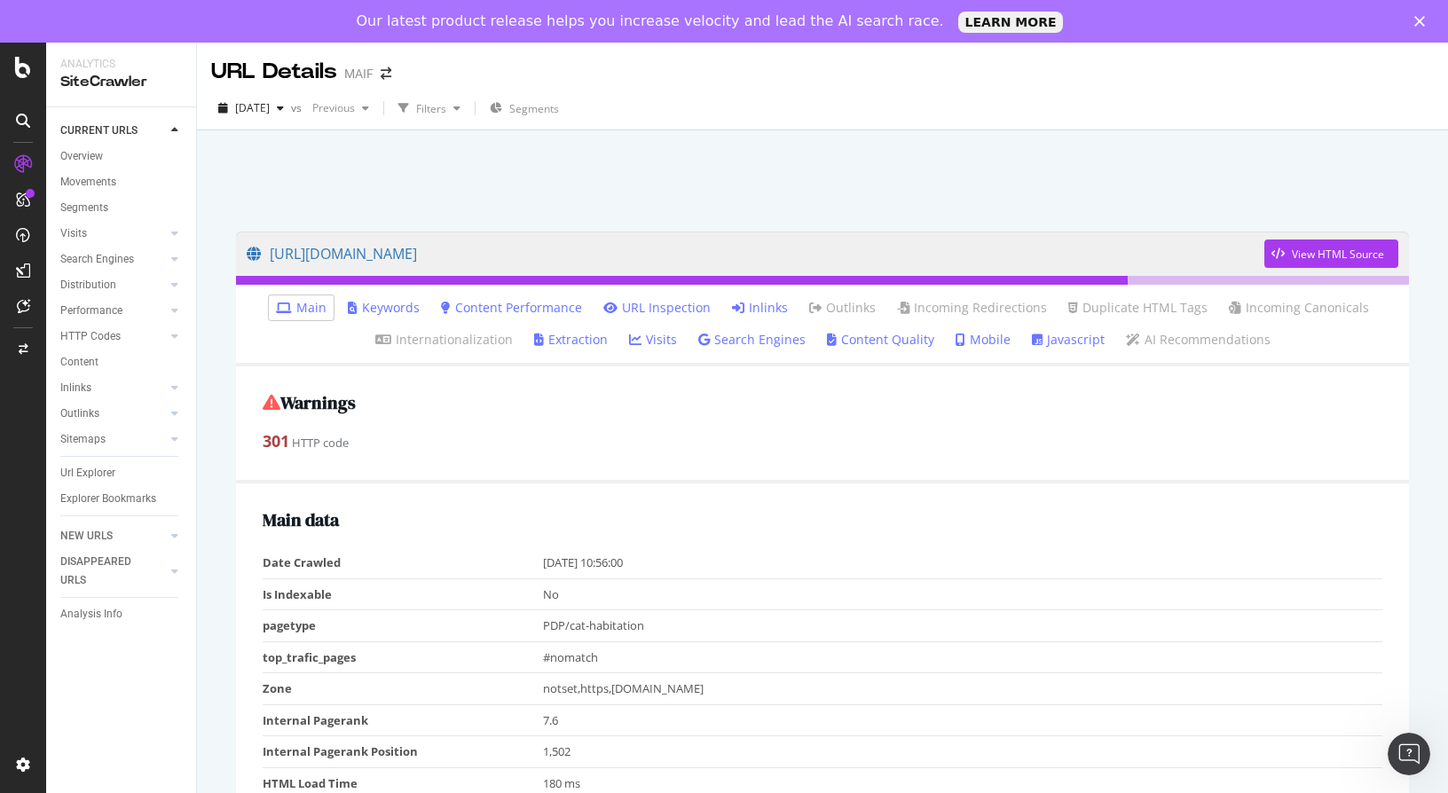
click at [749, 312] on link "Inlinks" at bounding box center [760, 308] width 56 height 18
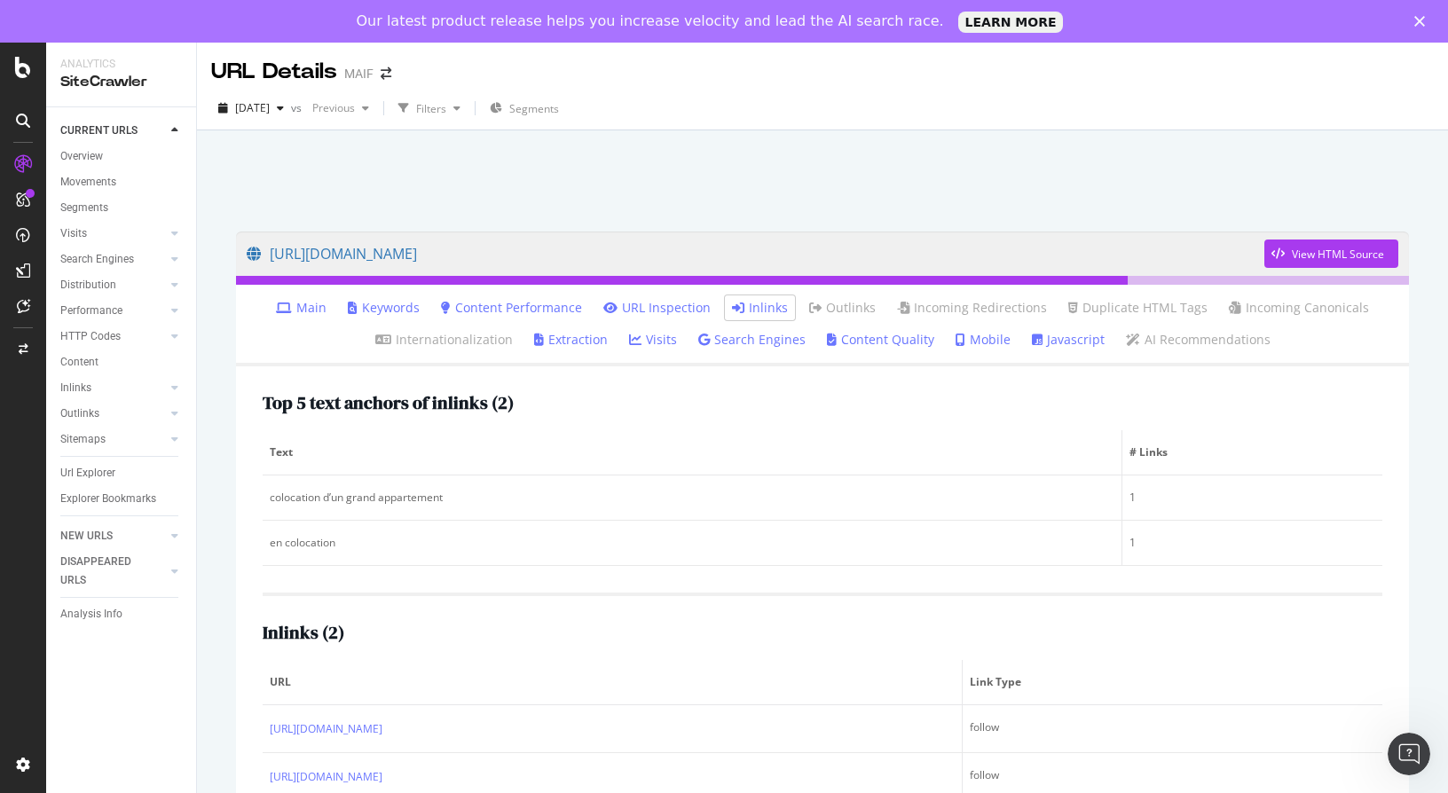
scroll to position [72, 0]
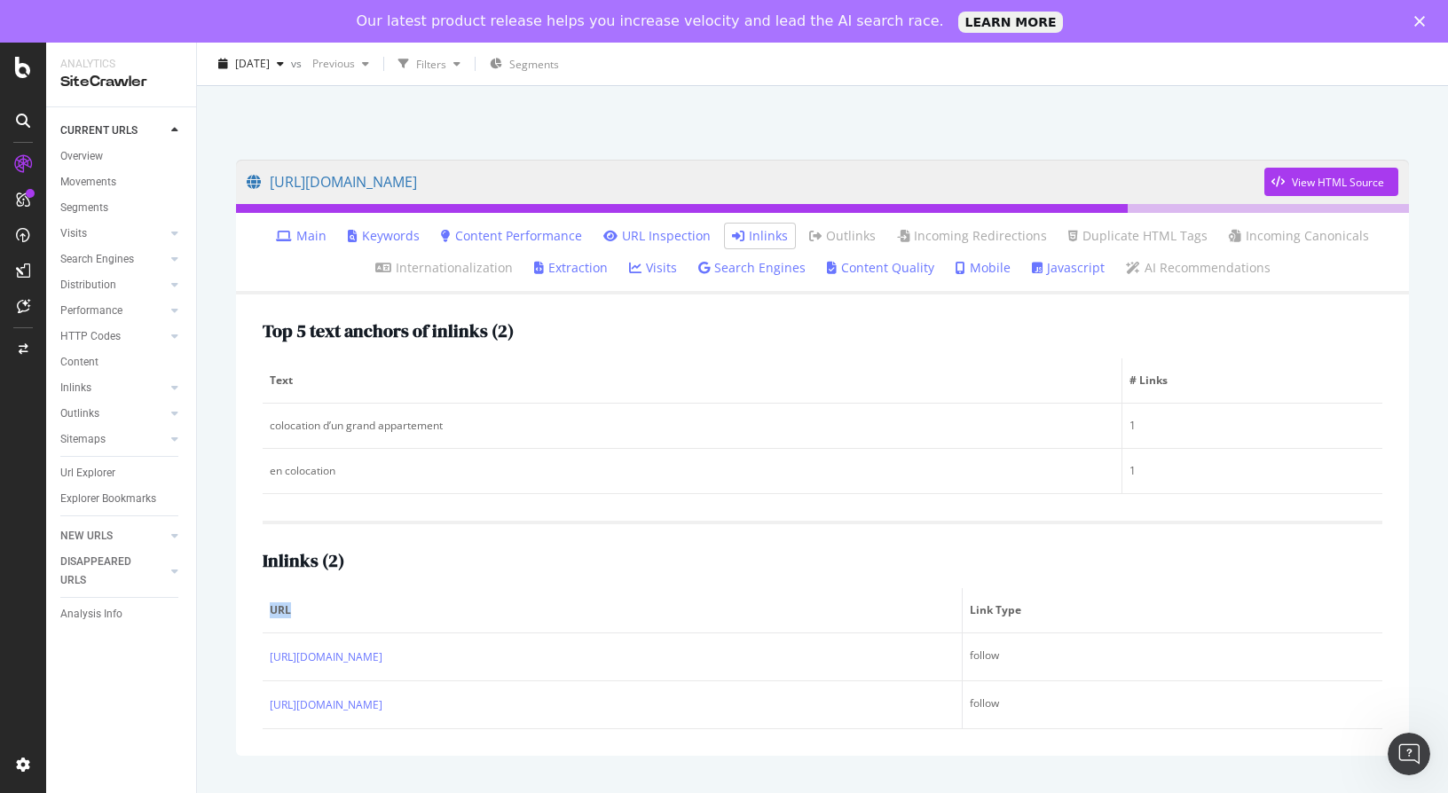
drag, startPoint x: 255, startPoint y: 658, endPoint x: 853, endPoint y: 626, distance: 599.7
click at [853, 626] on div "Top 5 text anchors of inlinks ( 2 ) Text # Links colocation d’un grand appartem…" at bounding box center [822, 525] width 1173 height 461
drag, startPoint x: 853, startPoint y: 626, endPoint x: 528, endPoint y: 571, distance: 330.2
click at [528, 571] on div "Inlinks ( 2 ) URL Link Type https://www.maif.fr/habitation/guide-investissement…" at bounding box center [823, 625] width 1120 height 208
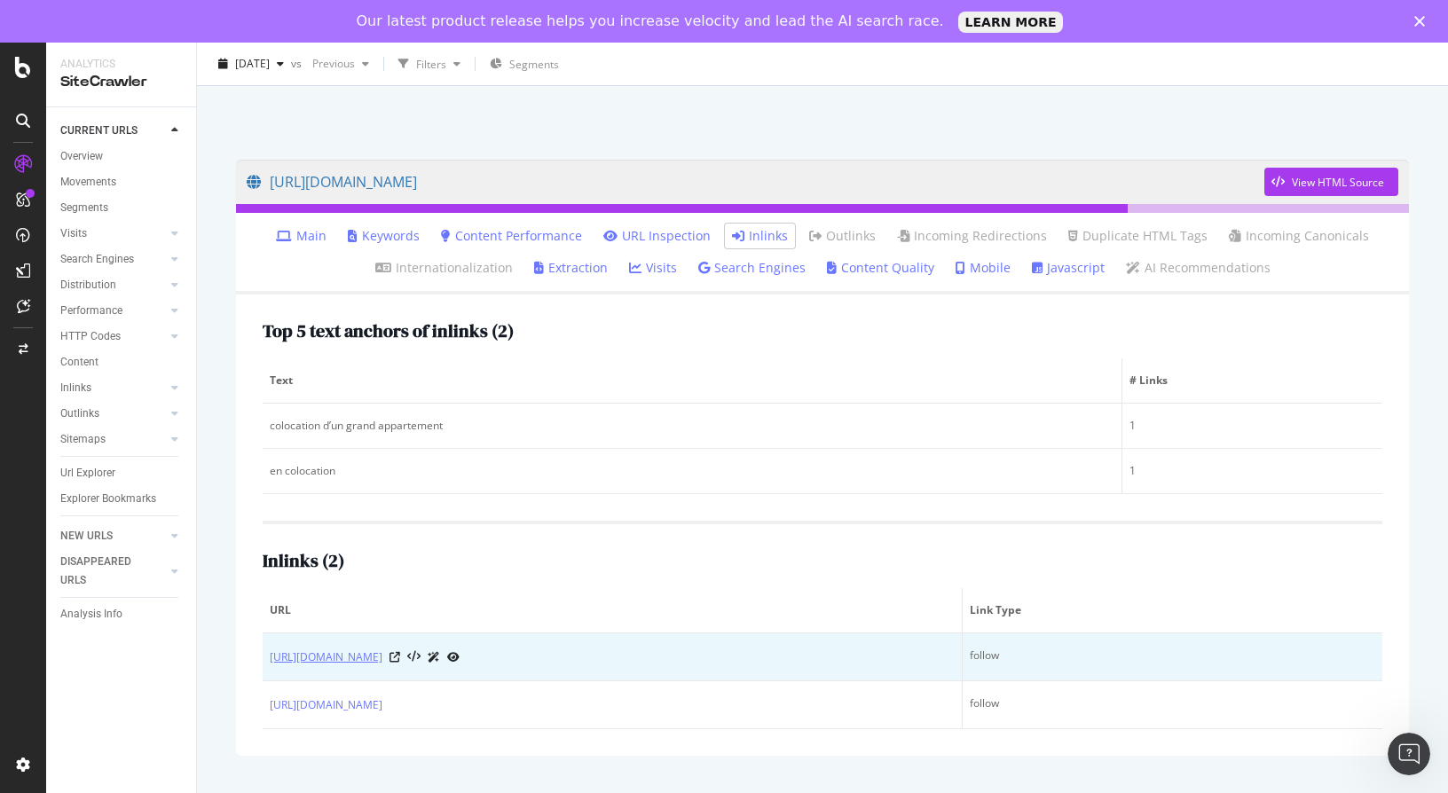
drag, startPoint x: 674, startPoint y: 658, endPoint x: 421, endPoint y: 661, distance: 252.8
click at [421, 661] on div "https://www.maif.fr/habitation/guide-investissement-locatif/etudiants-residences" at bounding box center [612, 657] width 685 height 19
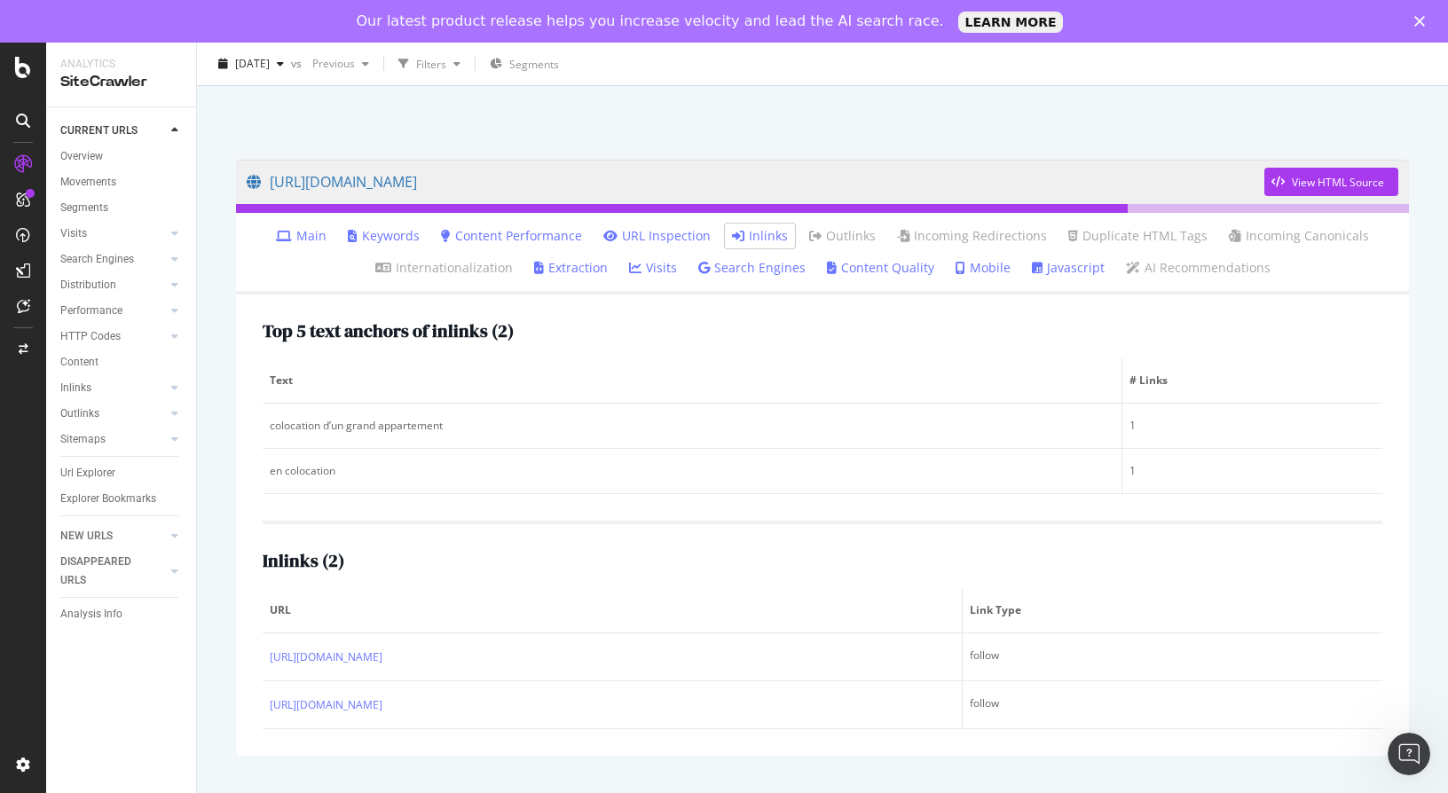
copy link "/guide-investissement-locatif/etudiants-residences"
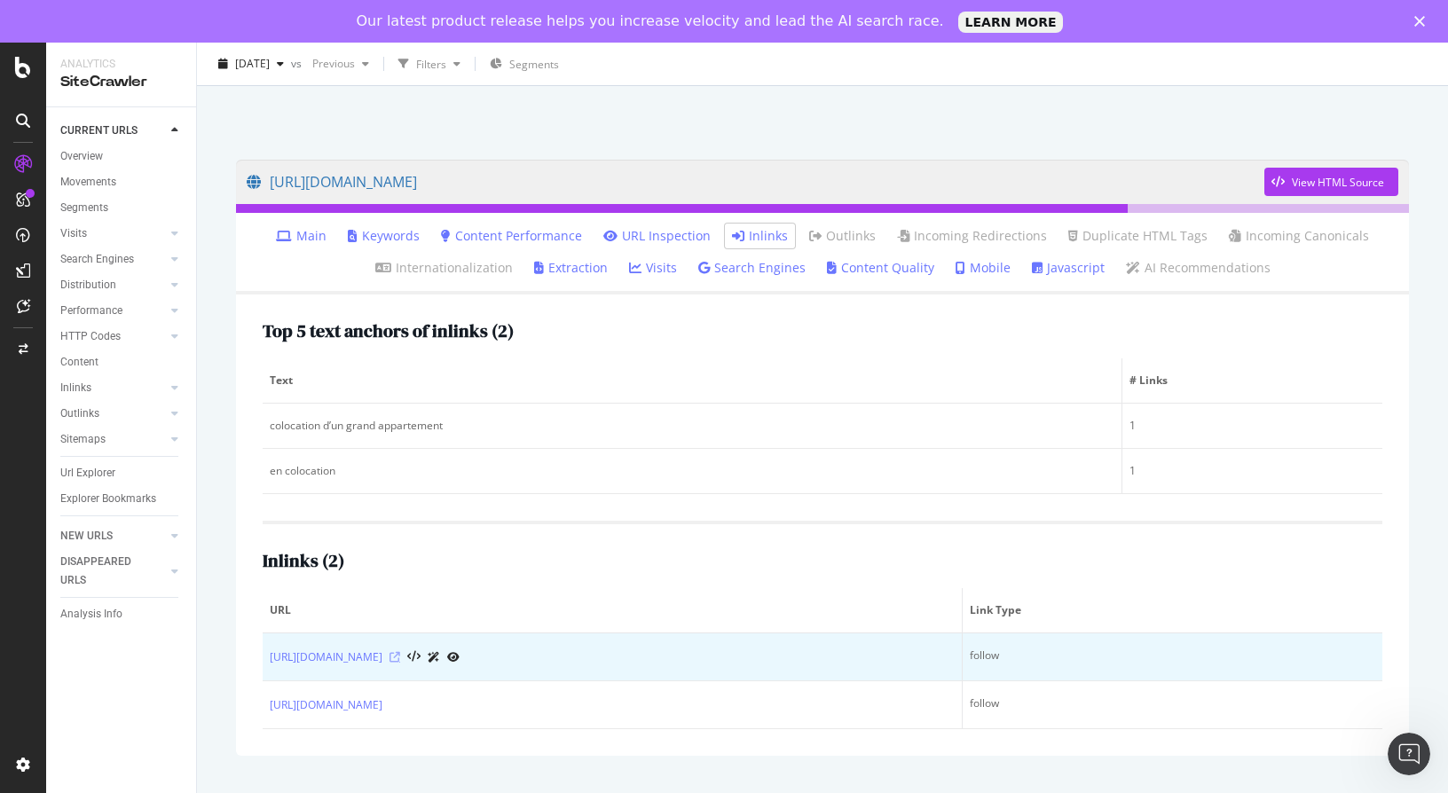
click at [400, 659] on icon at bounding box center [394, 657] width 11 height 11
click at [400, 656] on icon at bounding box center [394, 657] width 11 height 11
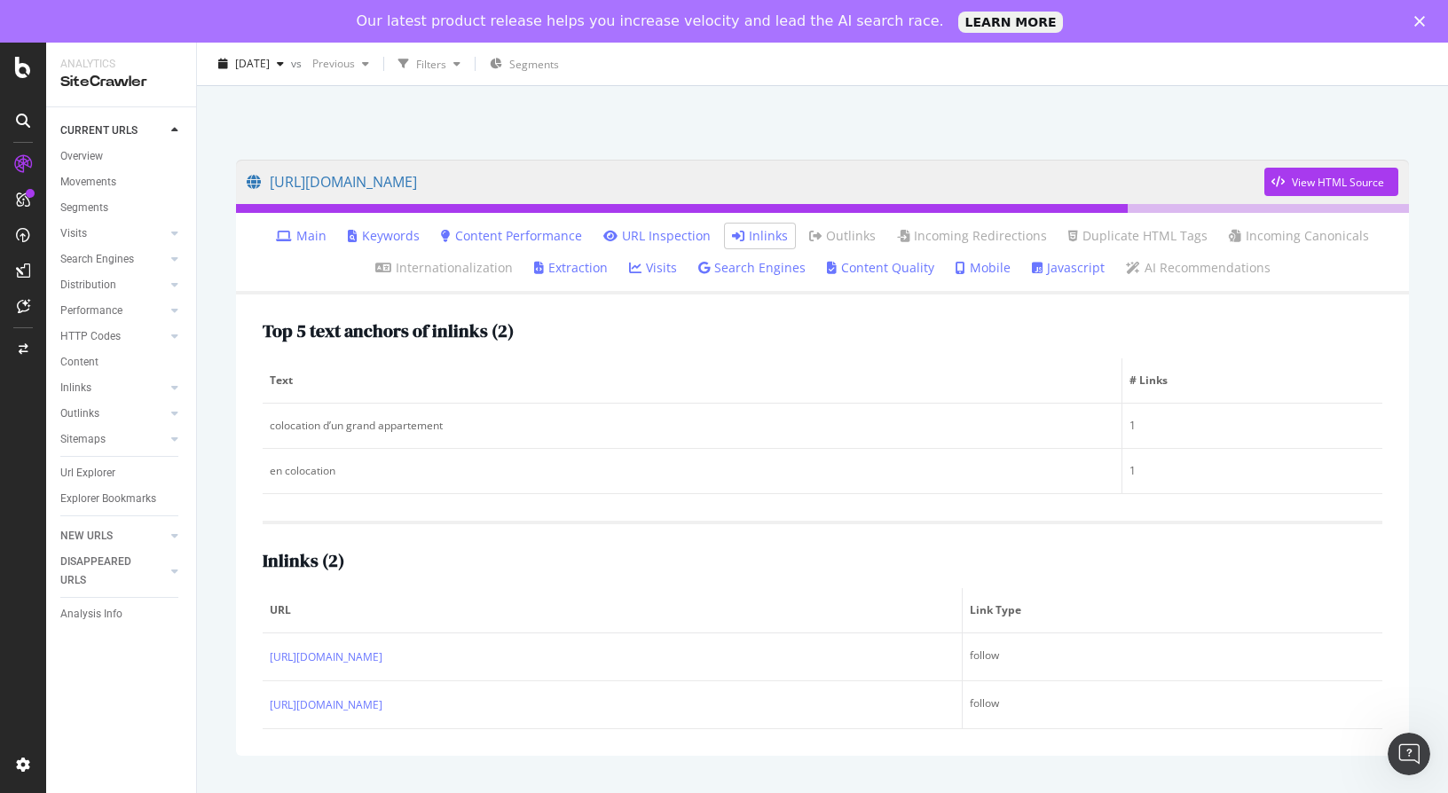
click at [293, 569] on h2 "Inlinks ( 2 )" at bounding box center [304, 561] width 82 height 20
drag, startPoint x: 293, startPoint y: 569, endPoint x: 396, endPoint y: 554, distance: 103.9
click at [396, 554] on div "Inlinks ( 2 )" at bounding box center [823, 561] width 1120 height 20
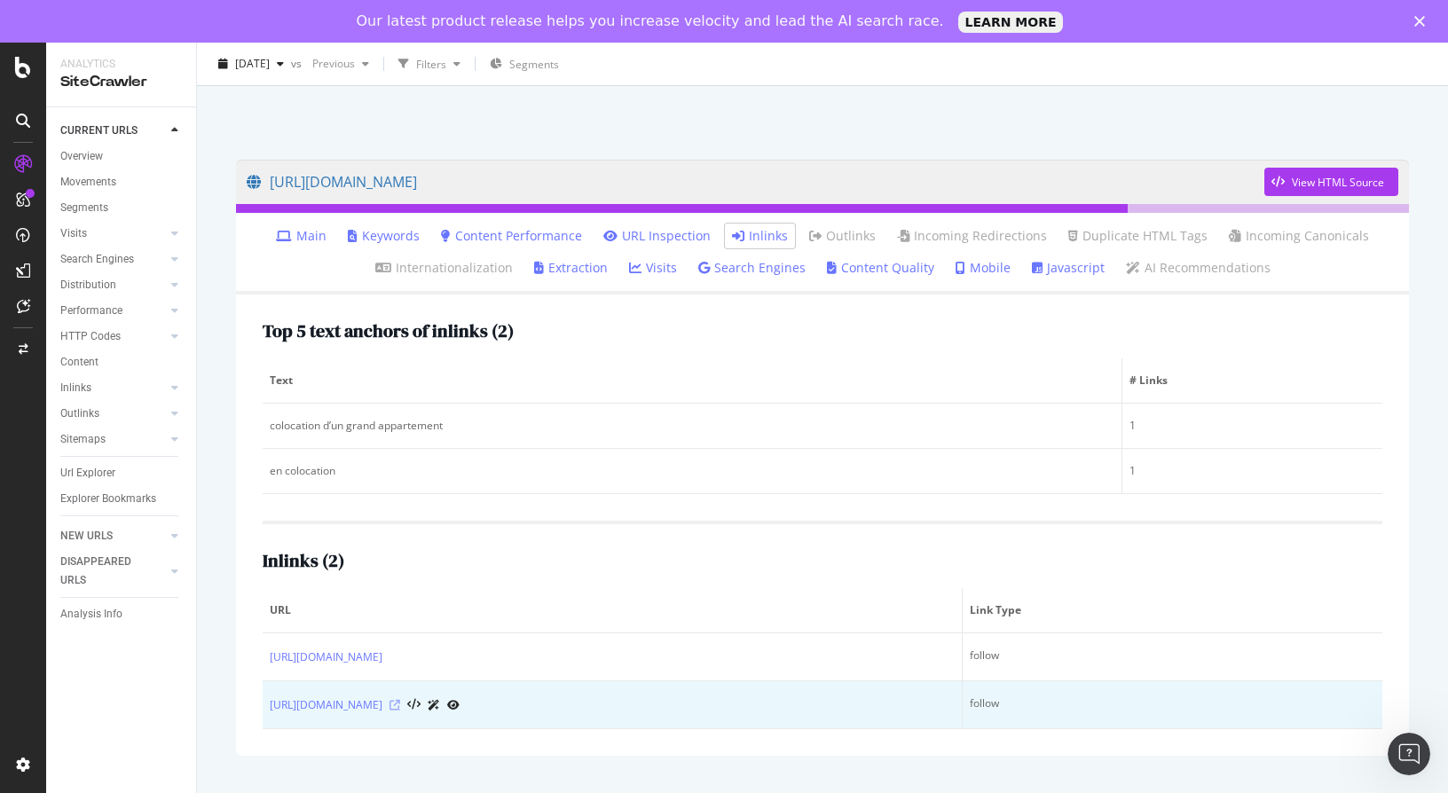
click at [400, 707] on icon at bounding box center [394, 705] width 11 height 11
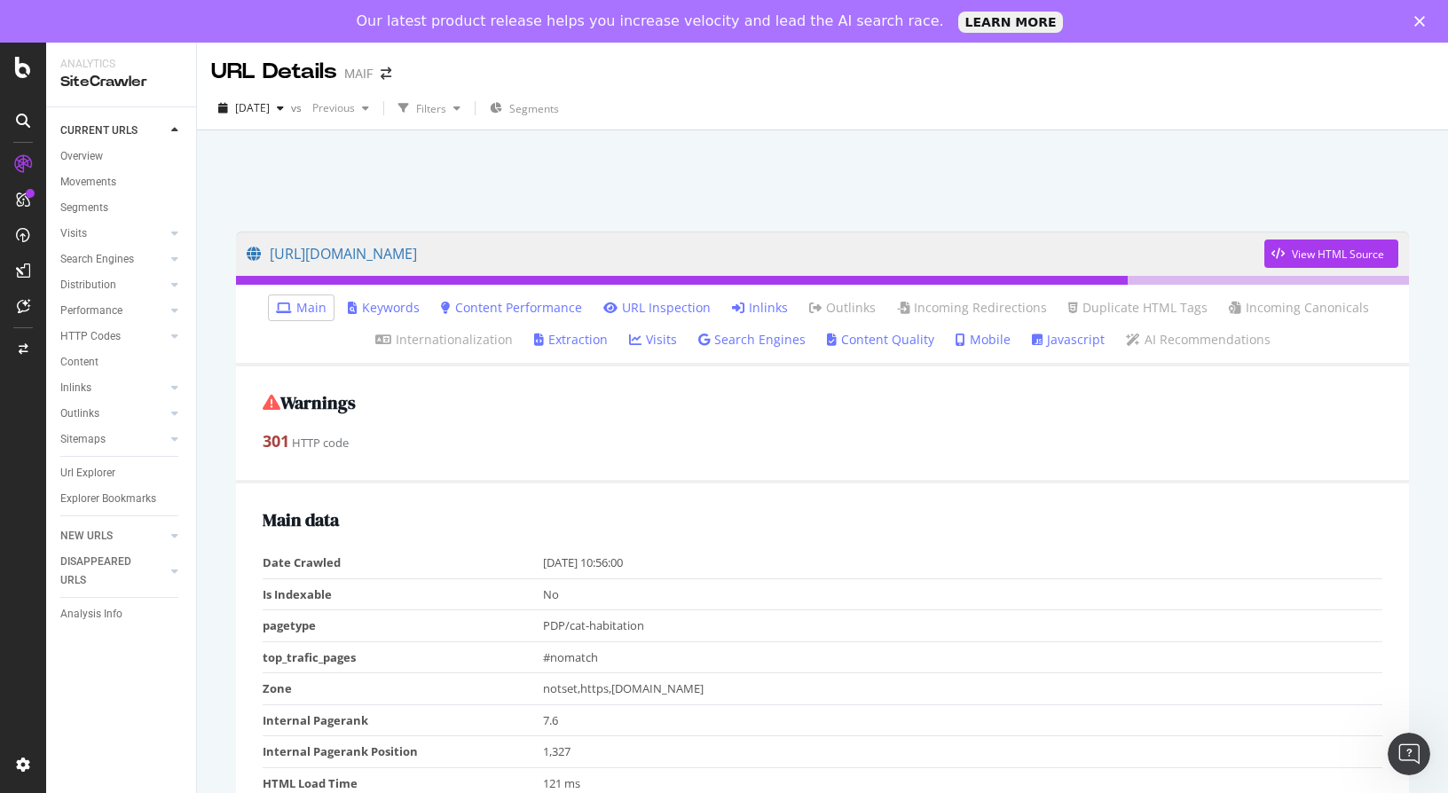
click at [774, 303] on link "Inlinks" at bounding box center [760, 308] width 56 height 18
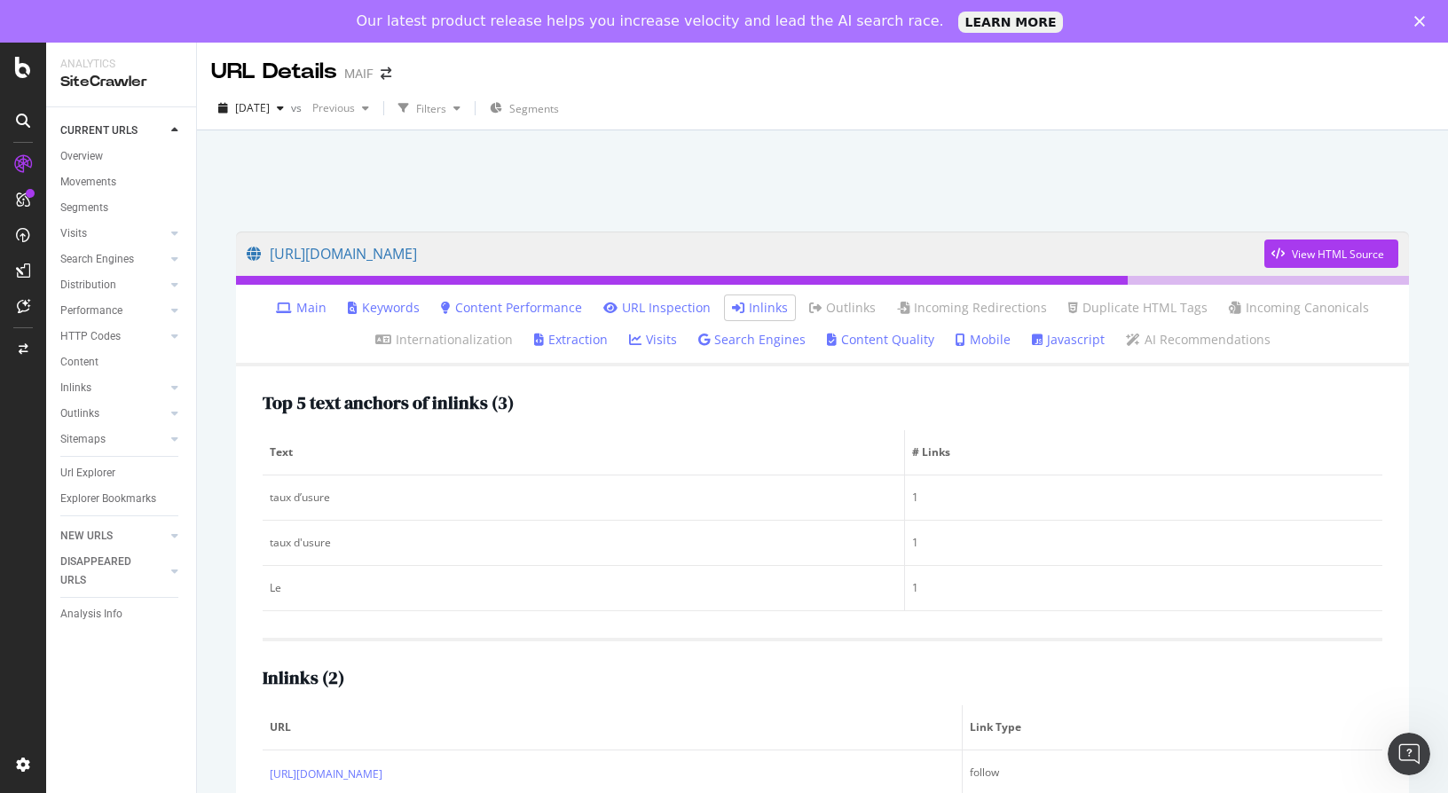
scroll to position [88, 0]
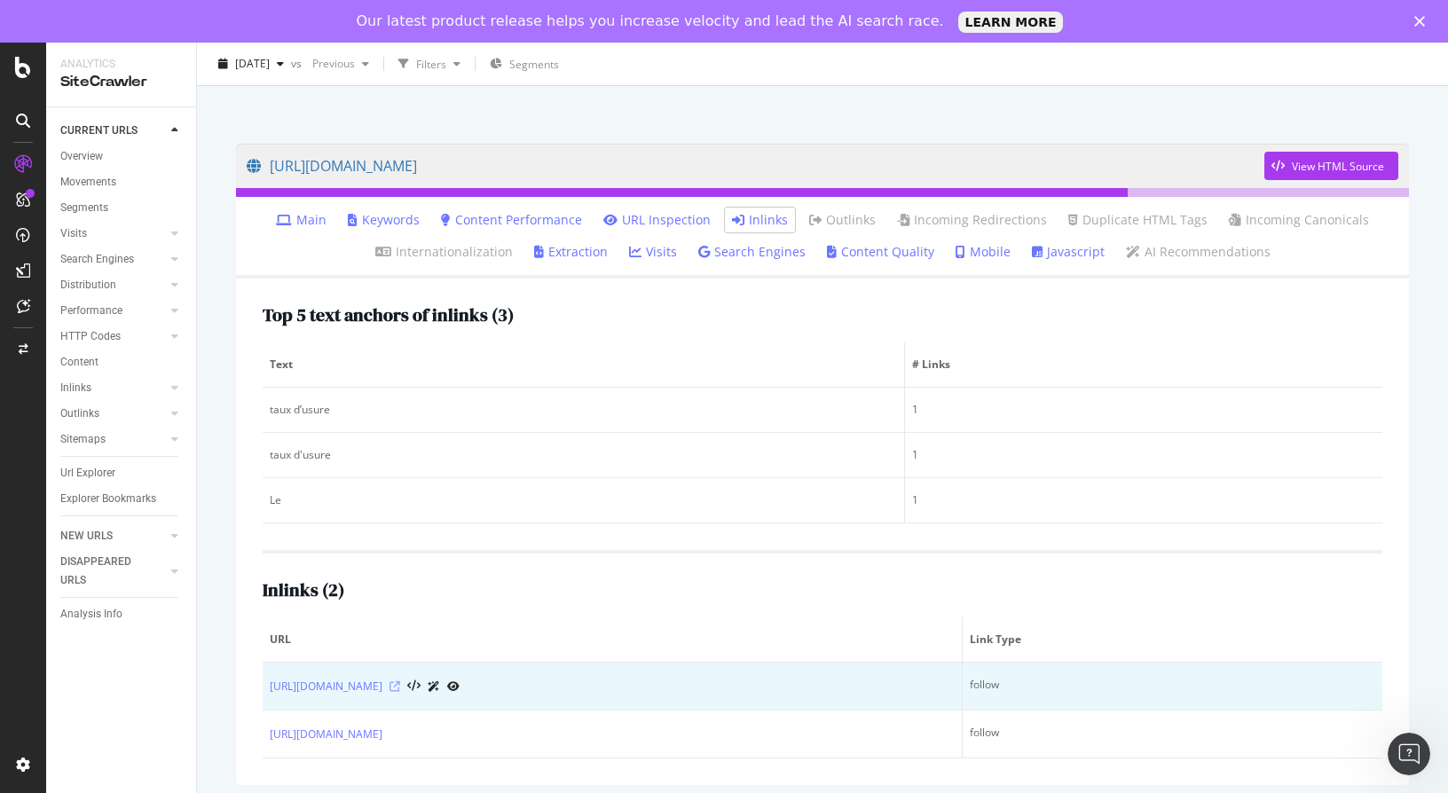
click at [400, 686] on icon at bounding box center [394, 686] width 11 height 11
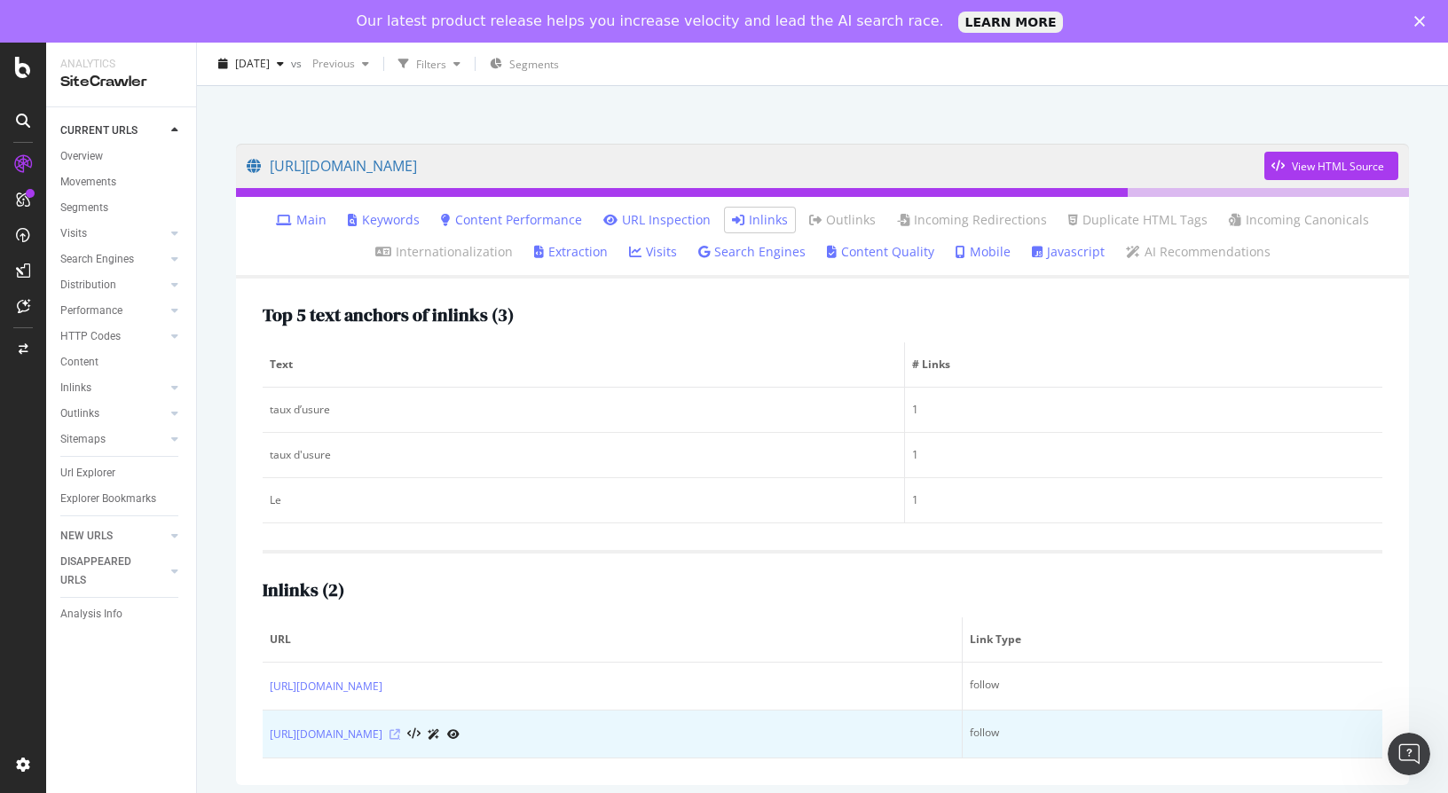
click at [400, 738] on icon at bounding box center [394, 734] width 11 height 11
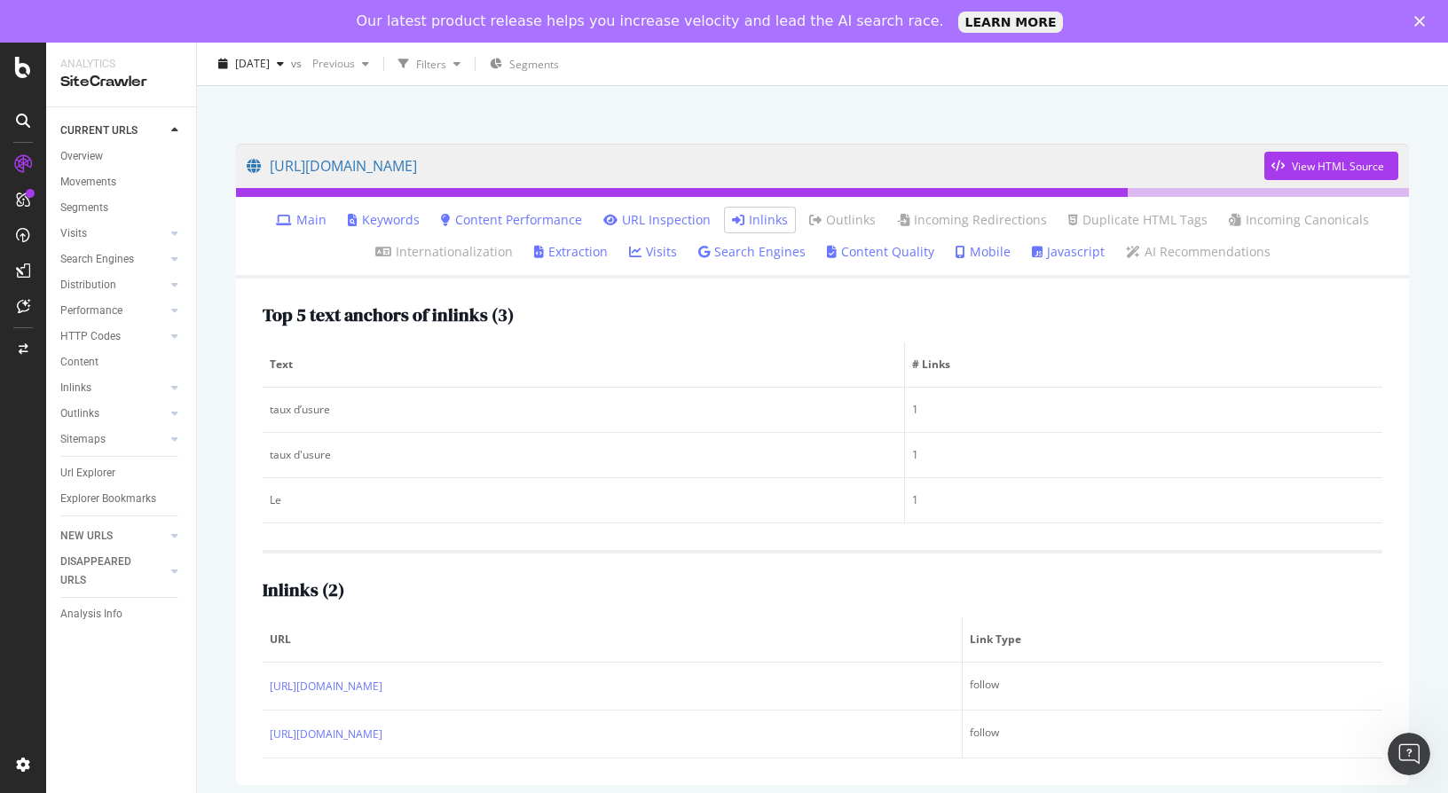
scroll to position [0, 0]
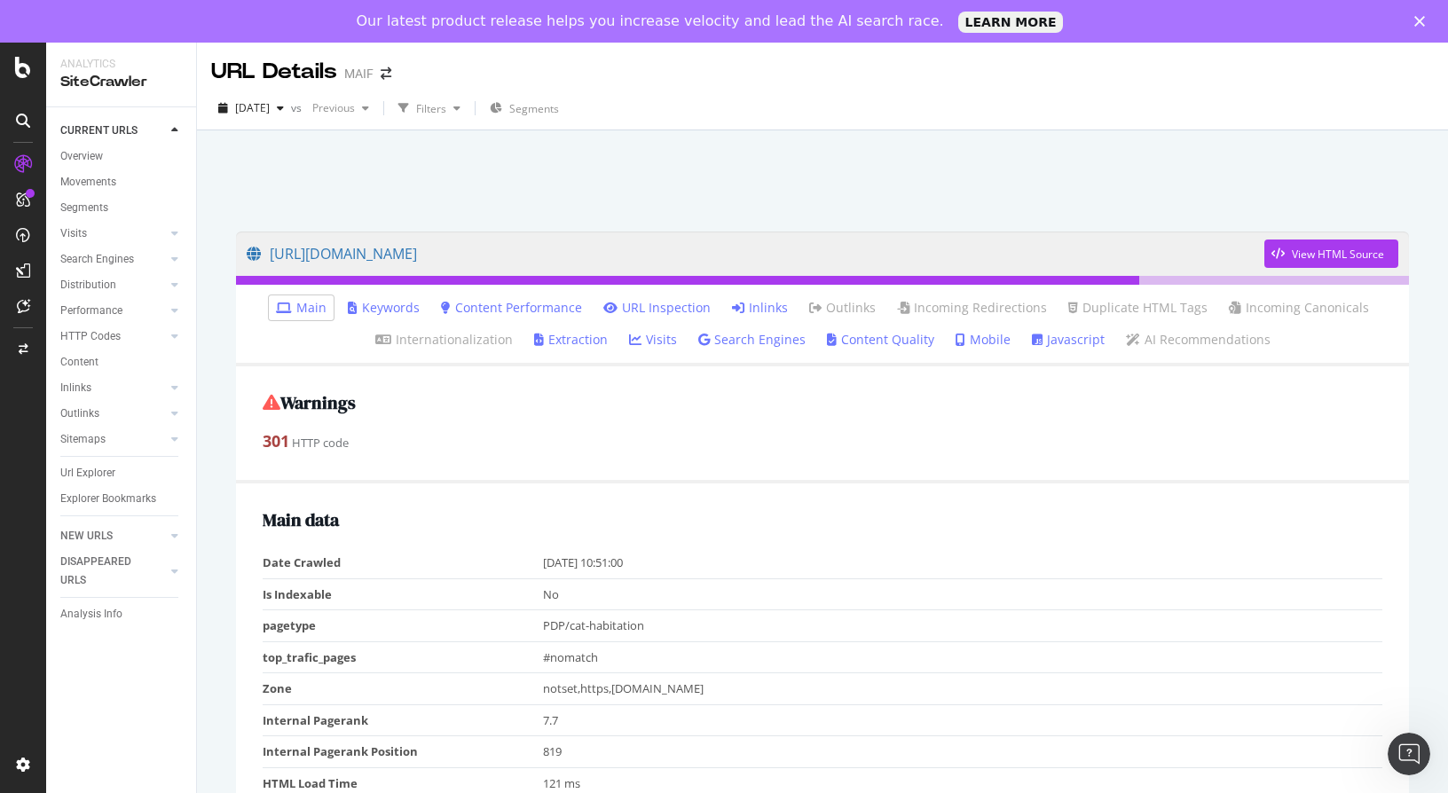
click at [751, 313] on link "Inlinks" at bounding box center [760, 308] width 56 height 18
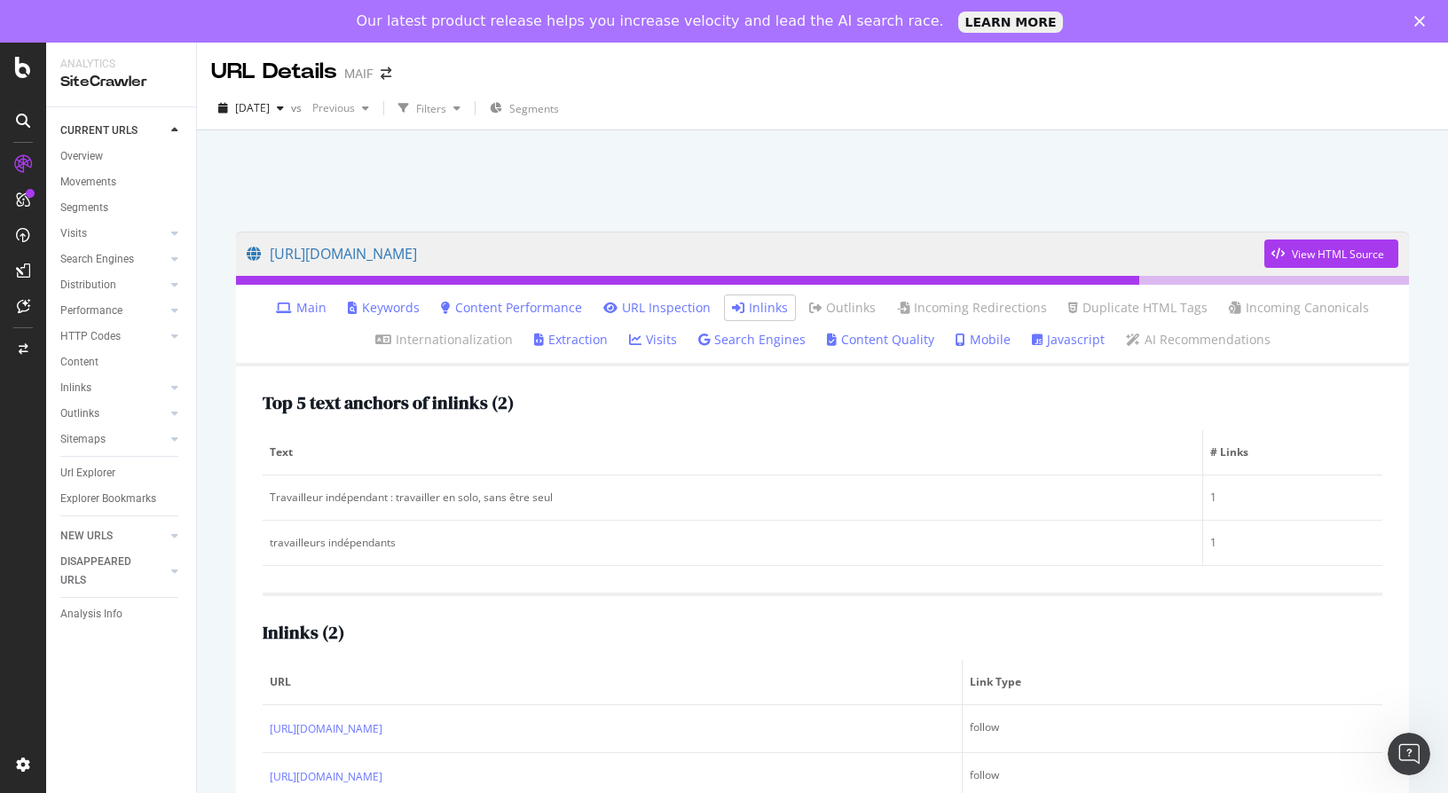
scroll to position [72, 0]
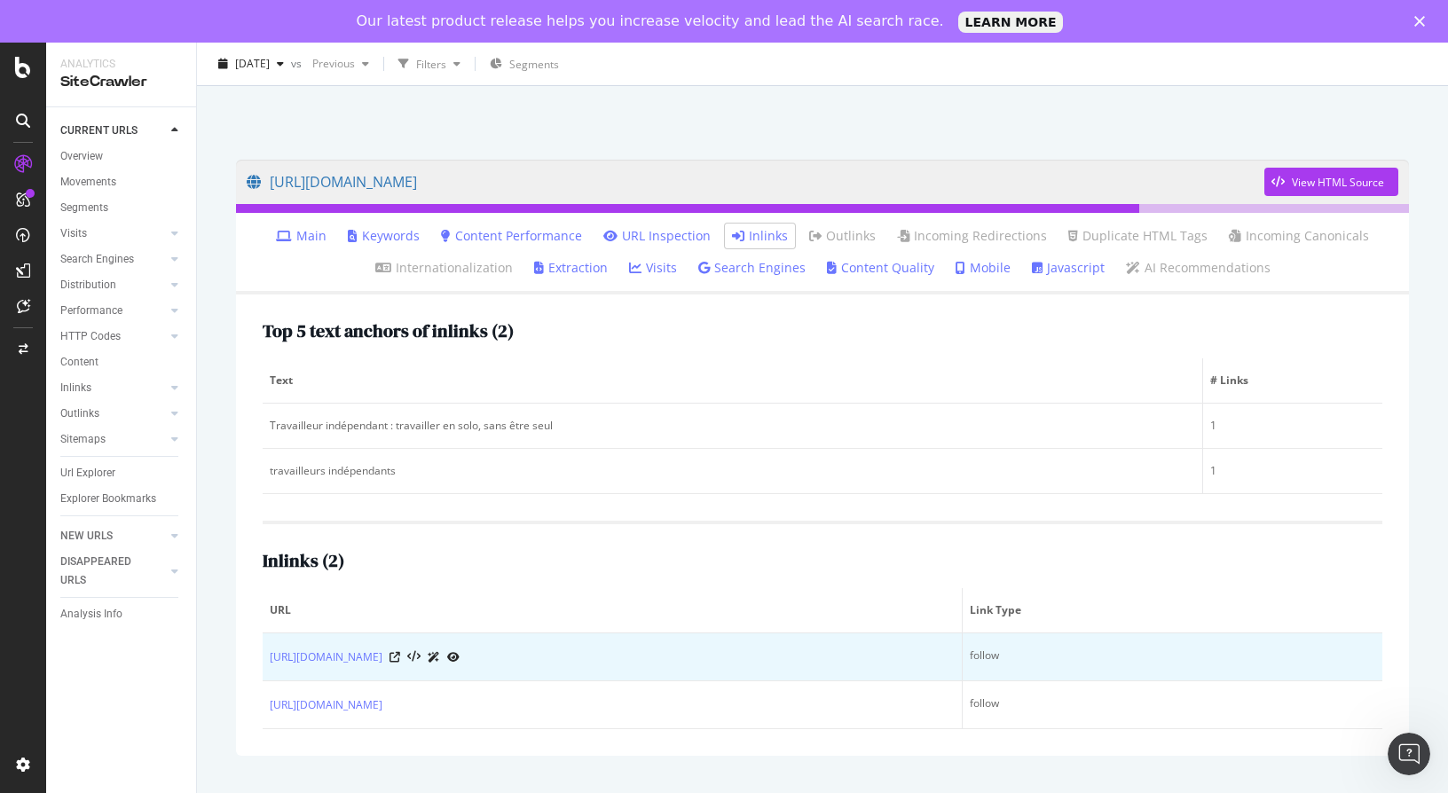
drag, startPoint x: 266, startPoint y: 656, endPoint x: 476, endPoint y: 671, distance: 210.7
click at [476, 671] on td "https://www.maif.fr/habitation/jeune-actif" at bounding box center [613, 657] width 700 height 48
copy link "https://www.maif.fr/habitation/jeune-actif"
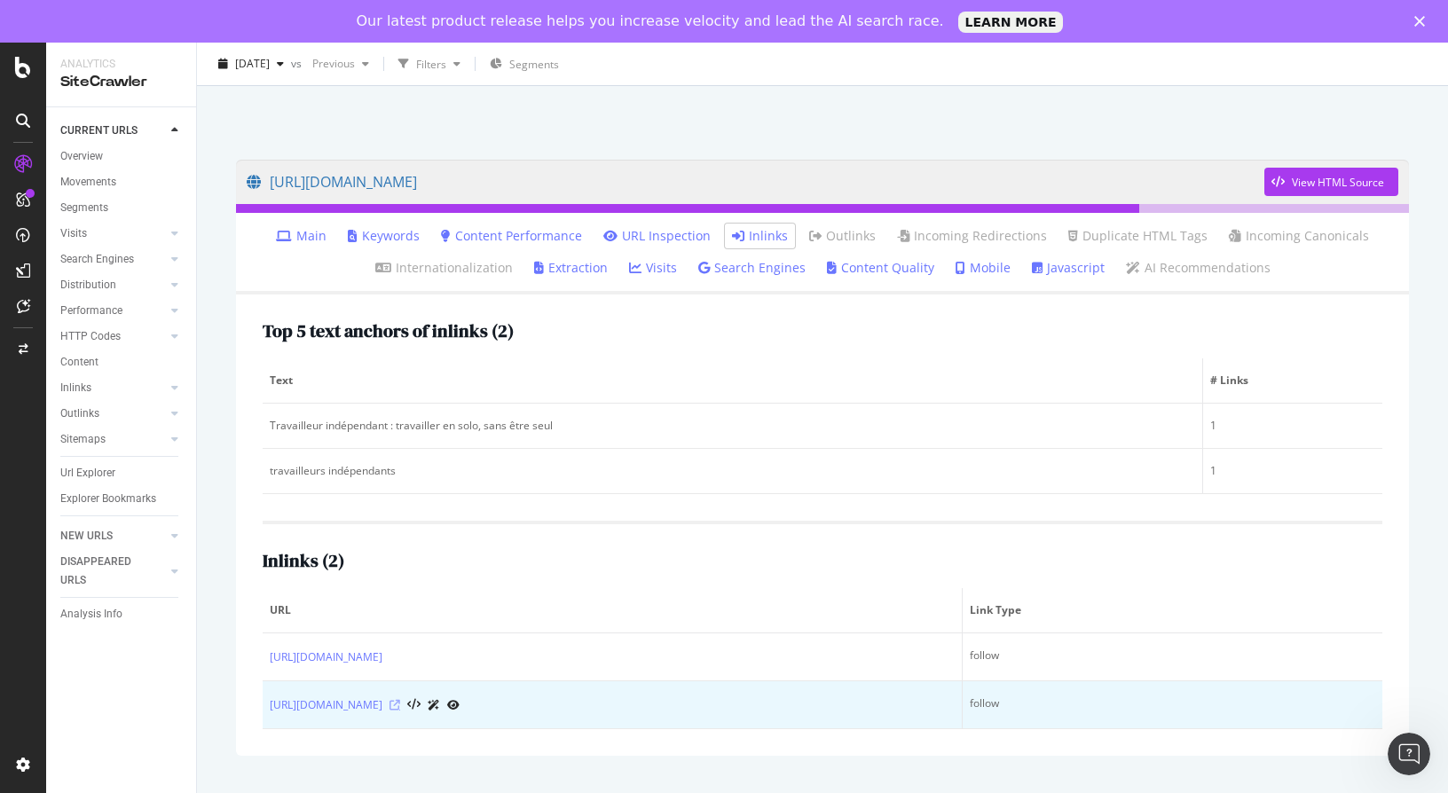
click at [400, 703] on icon at bounding box center [394, 705] width 11 height 11
click at [776, 707] on div "https://www.maif.fr/travailleurs-independants/guide-assurance-independant/prele…" at bounding box center [612, 705] width 685 height 19
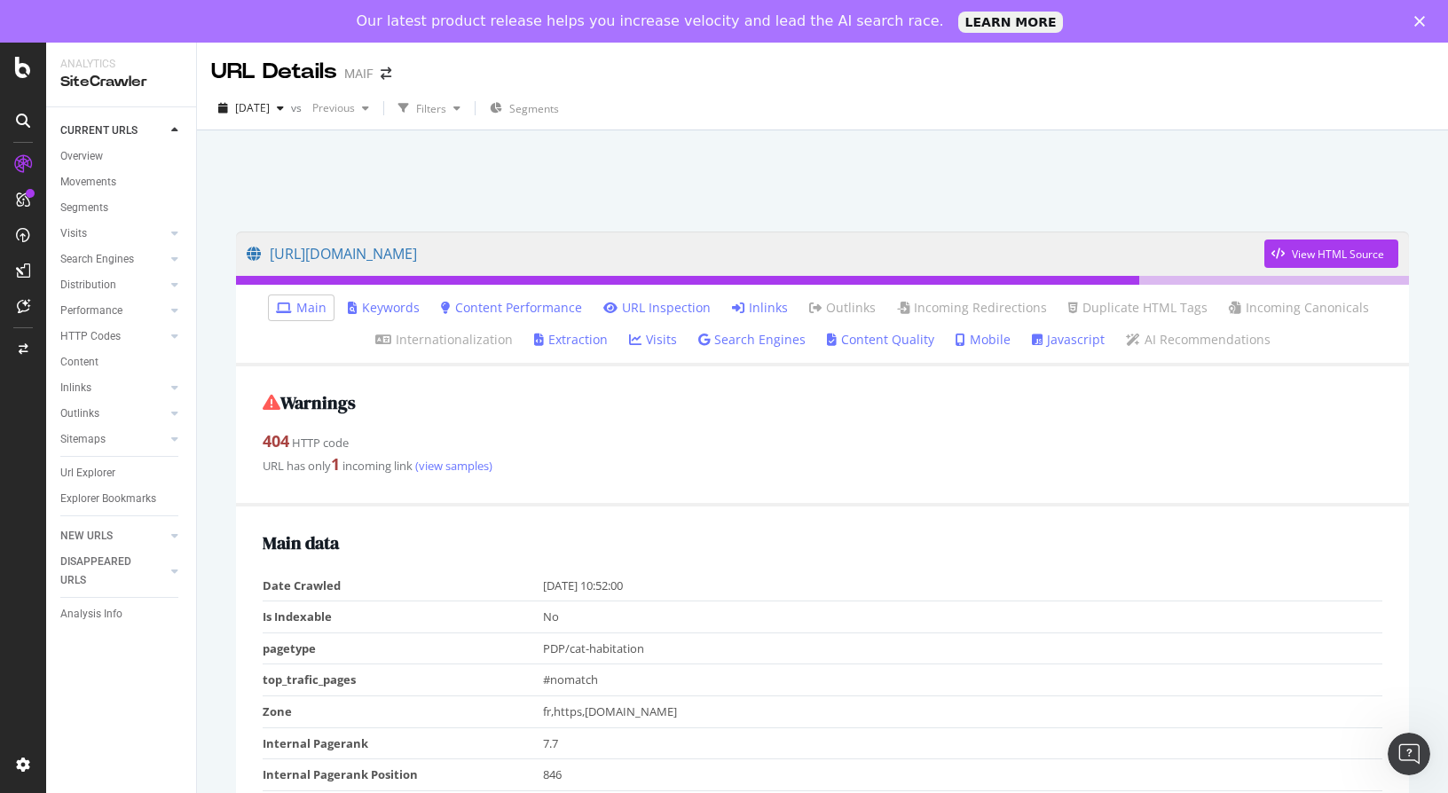
click at [774, 297] on li "Inlinks" at bounding box center [760, 307] width 70 height 25
click at [768, 304] on link "Inlinks" at bounding box center [760, 308] width 56 height 18
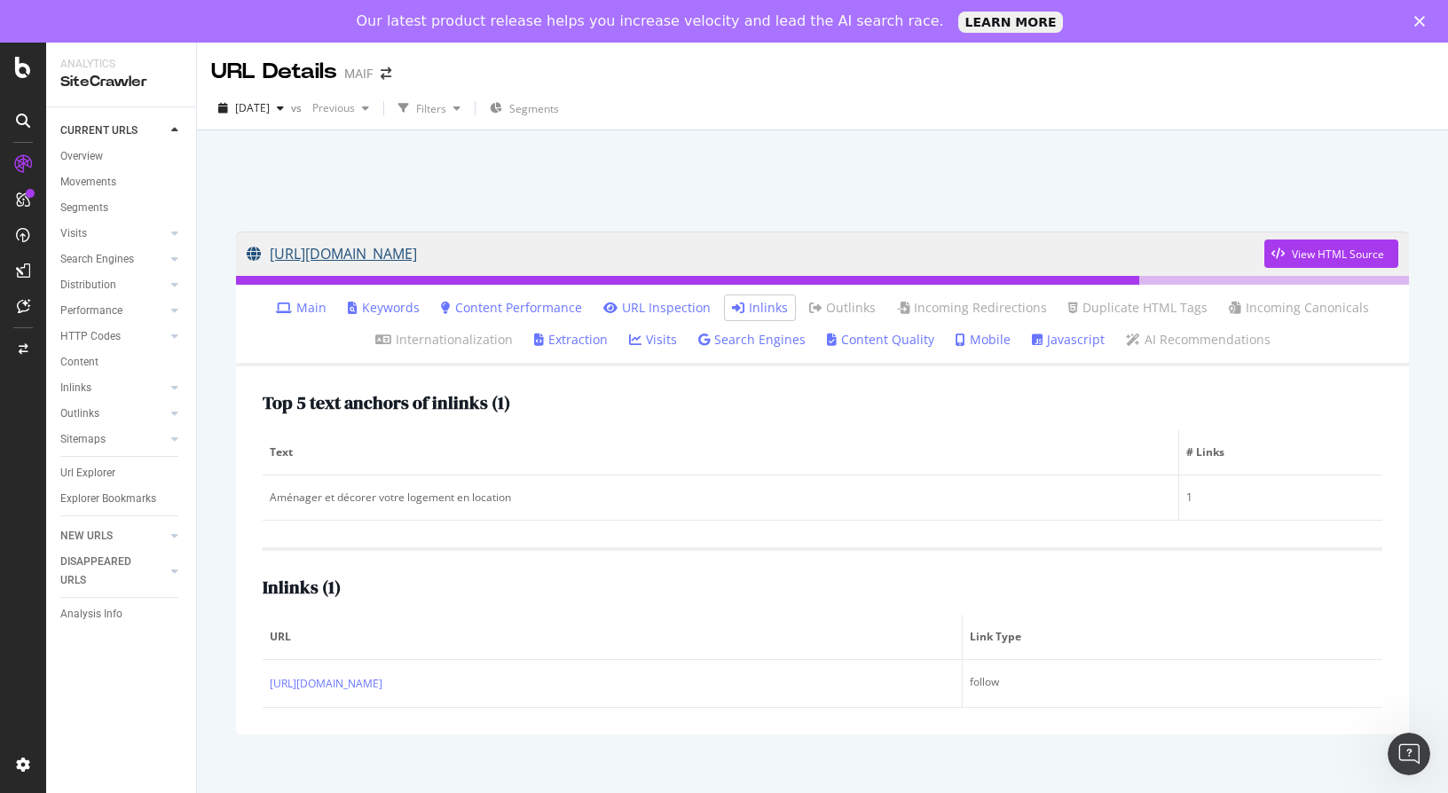
drag, startPoint x: 221, startPoint y: 255, endPoint x: 833, endPoint y: 252, distance: 612.1
click at [833, 252] on div "[URL][DOMAIN_NAME] View HTML Source Main Keywords Content Performance URL Inspe…" at bounding box center [822, 483] width 1208 height 538
copy link "[URL][DOMAIN_NAME]"
click at [253, 687] on div "Top 5 text anchors of inlinks ( 1 ) Text # Links Aménager et décorer votre loge…" at bounding box center [822, 550] width 1173 height 368
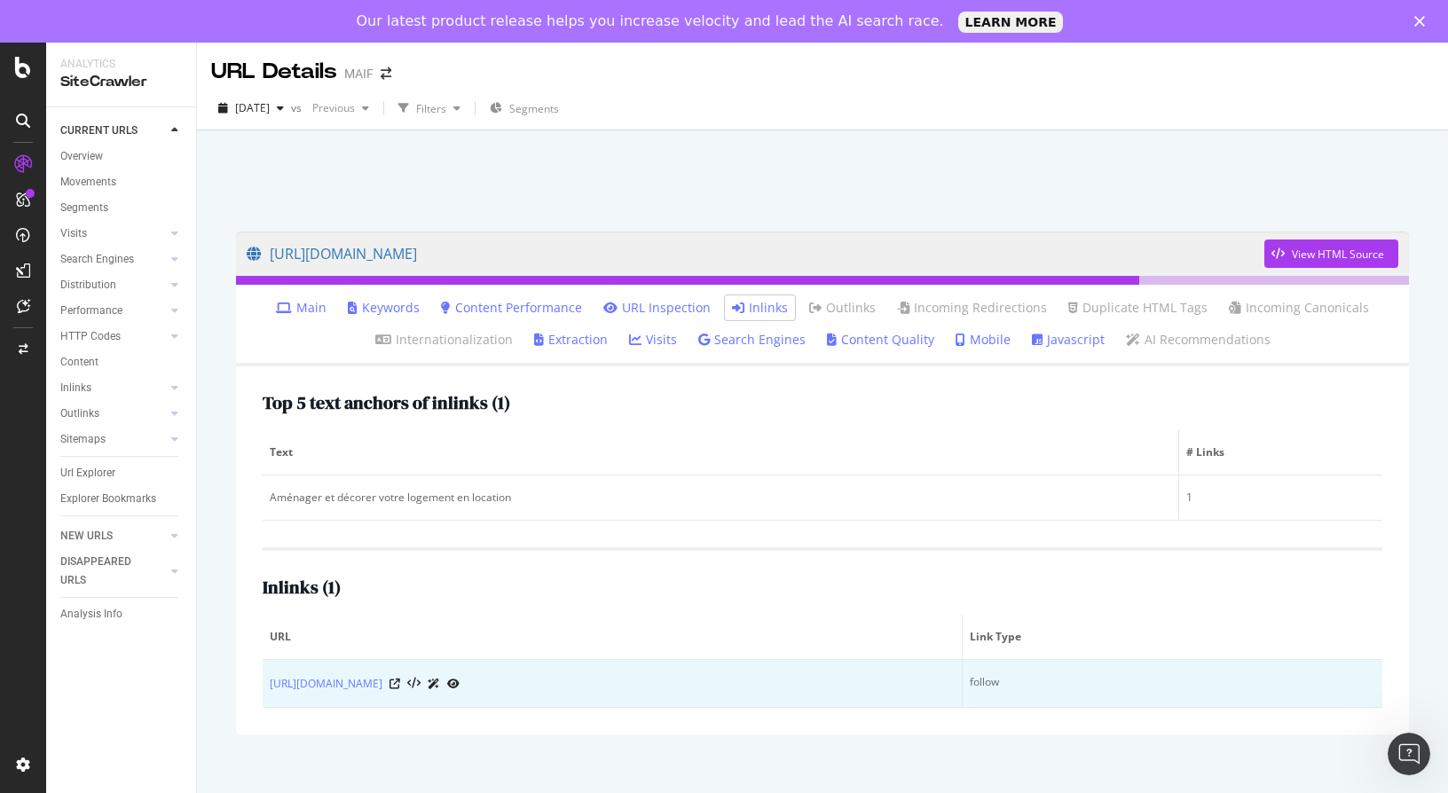
drag, startPoint x: 261, startPoint y: 687, endPoint x: 442, endPoint y: 700, distance: 181.5
click at [442, 700] on div "Top 5 text anchors of inlinks ( 1 ) Text # Links Aménager et décorer votre loge…" at bounding box center [822, 550] width 1173 height 368
click at [442, 700] on td "[URL][DOMAIN_NAME]" at bounding box center [613, 684] width 700 height 48
drag, startPoint x: 269, startPoint y: 682, endPoint x: 477, endPoint y: 687, distance: 208.5
click at [477, 687] on td "[URL][DOMAIN_NAME]" at bounding box center [613, 684] width 700 height 48
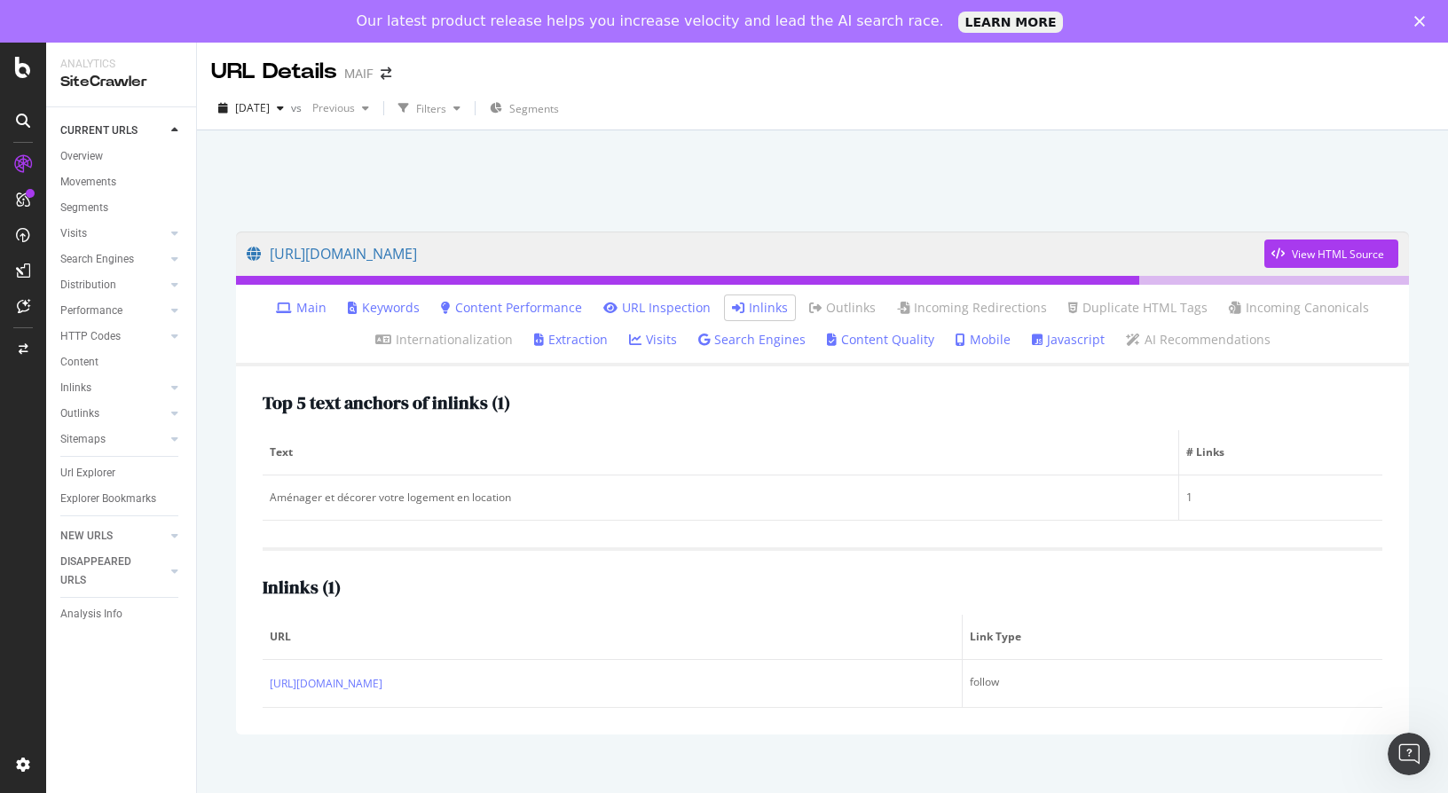
copy link "[URL][DOMAIN_NAME]"
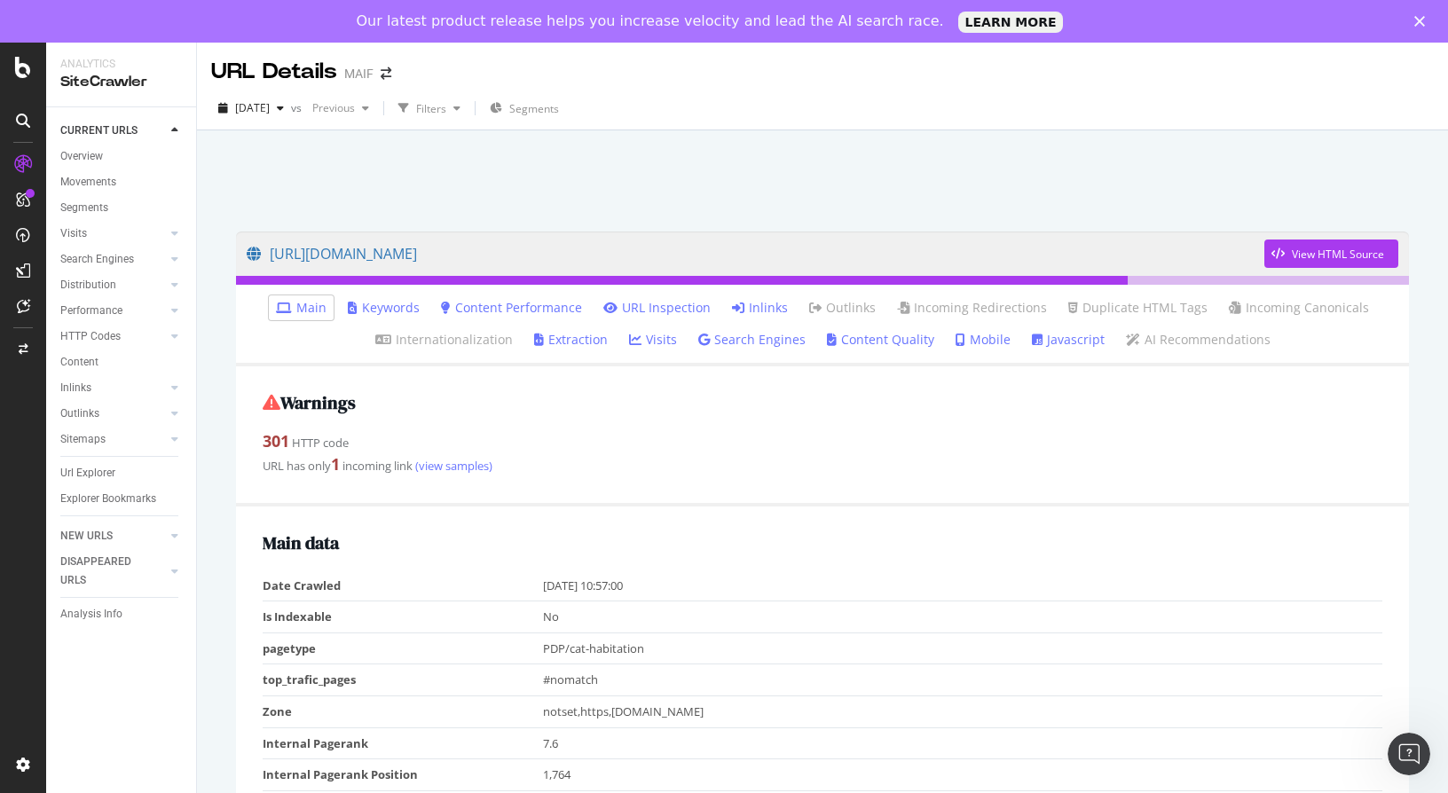
click at [749, 297] on li "Inlinks" at bounding box center [760, 307] width 70 height 25
click at [753, 302] on link "Inlinks" at bounding box center [760, 308] width 56 height 18
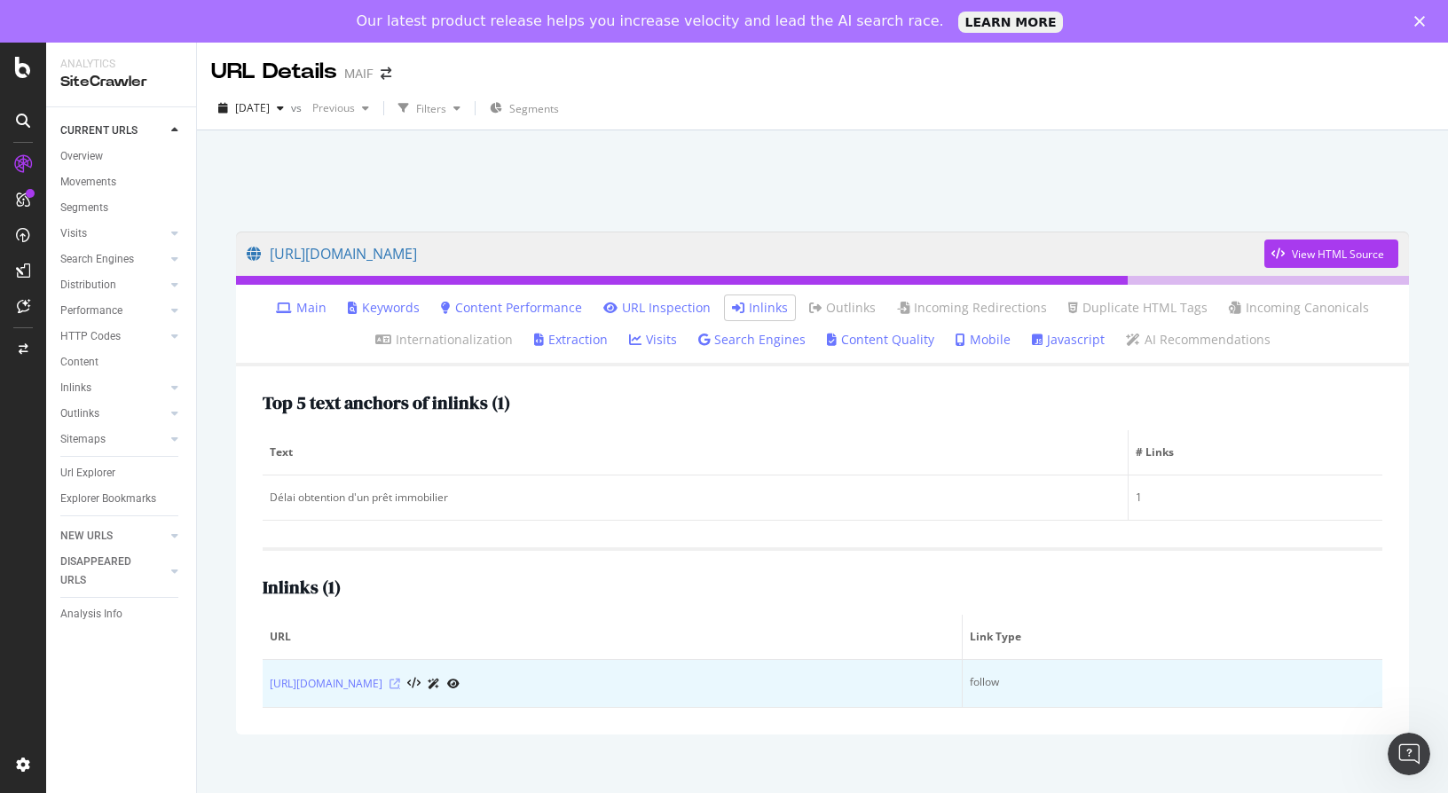
click at [400, 681] on icon at bounding box center [394, 684] width 11 height 11
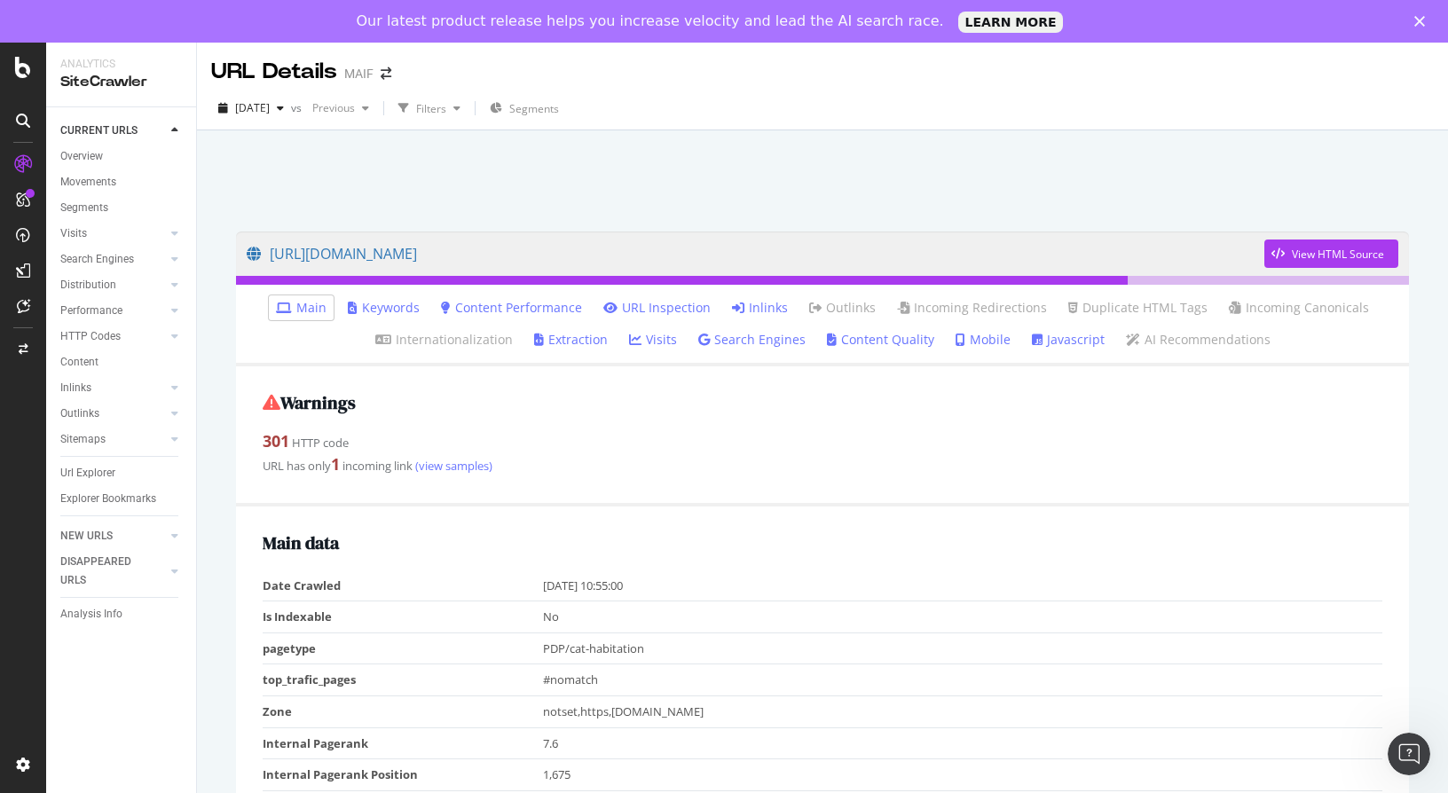
click at [733, 311] on icon at bounding box center [738, 308] width 12 height 12
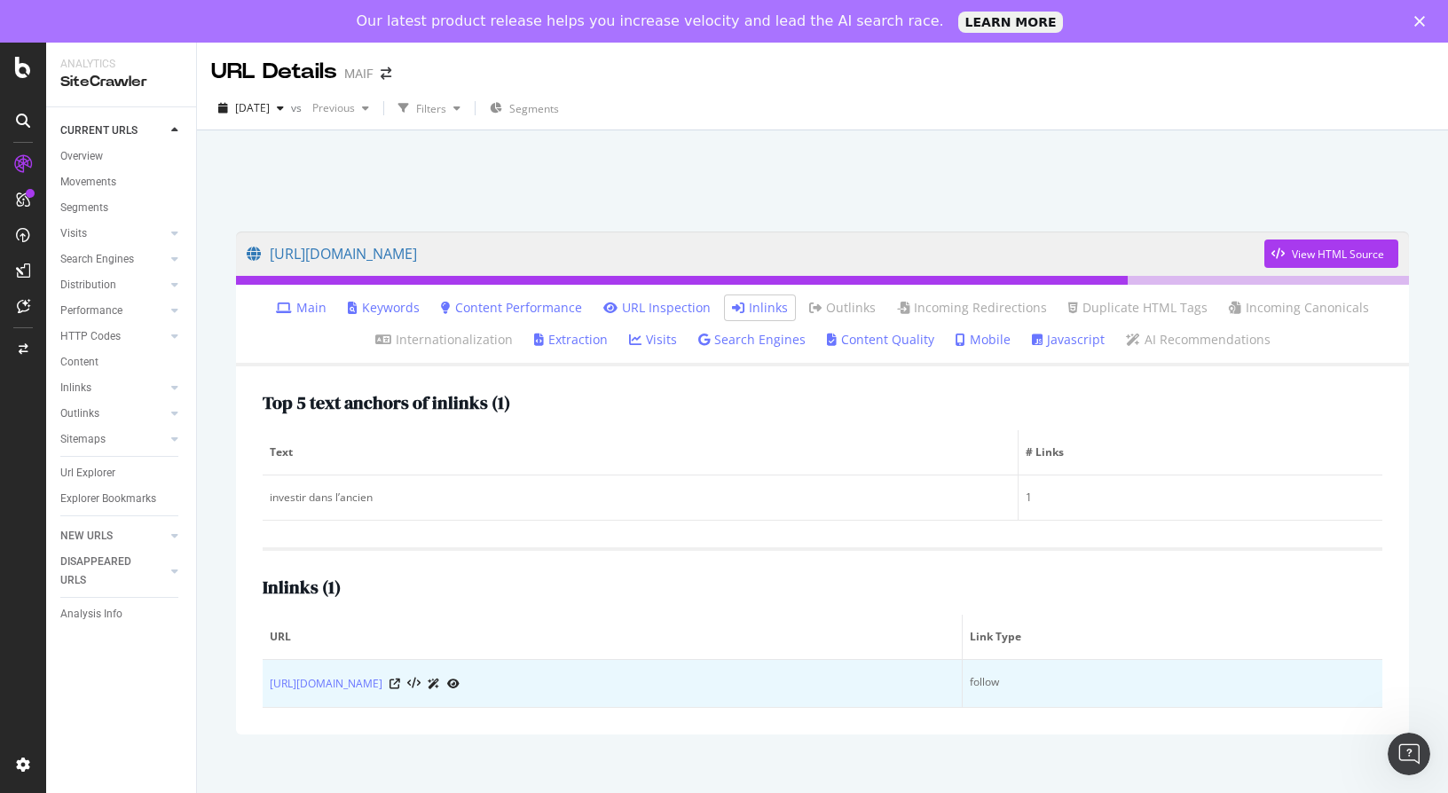
drag, startPoint x: 657, startPoint y: 682, endPoint x: 421, endPoint y: 703, distance: 236.9
click at [421, 703] on td "[URL][DOMAIN_NAME]" at bounding box center [613, 684] width 700 height 48
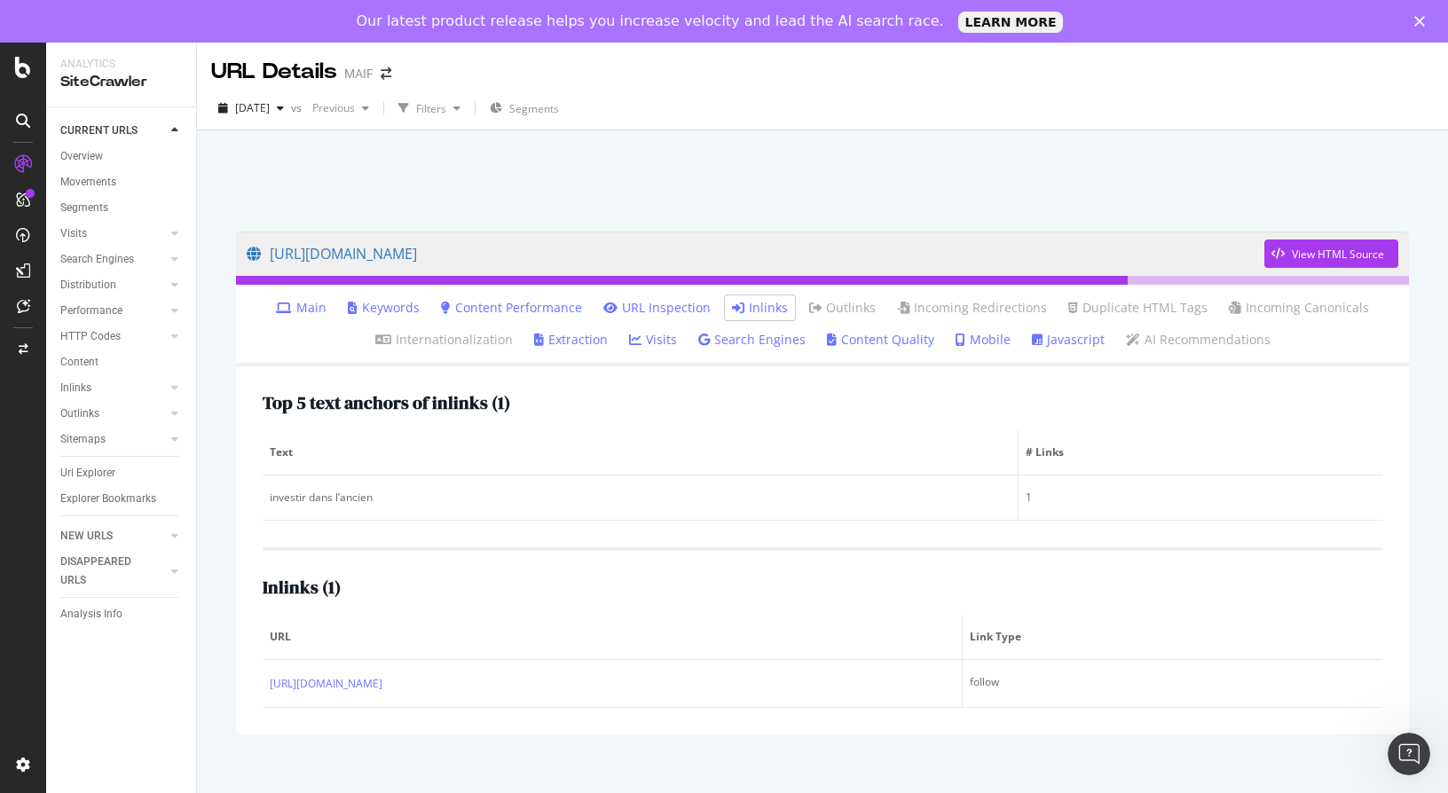
copy link "/guide-achat-immobilier/choisir-neuf-ou-ancien"
click at [721, 612] on div "Inlinks ( 1 ) URL Link Type [URL][DOMAIN_NAME] follow" at bounding box center [823, 627] width 1120 height 161
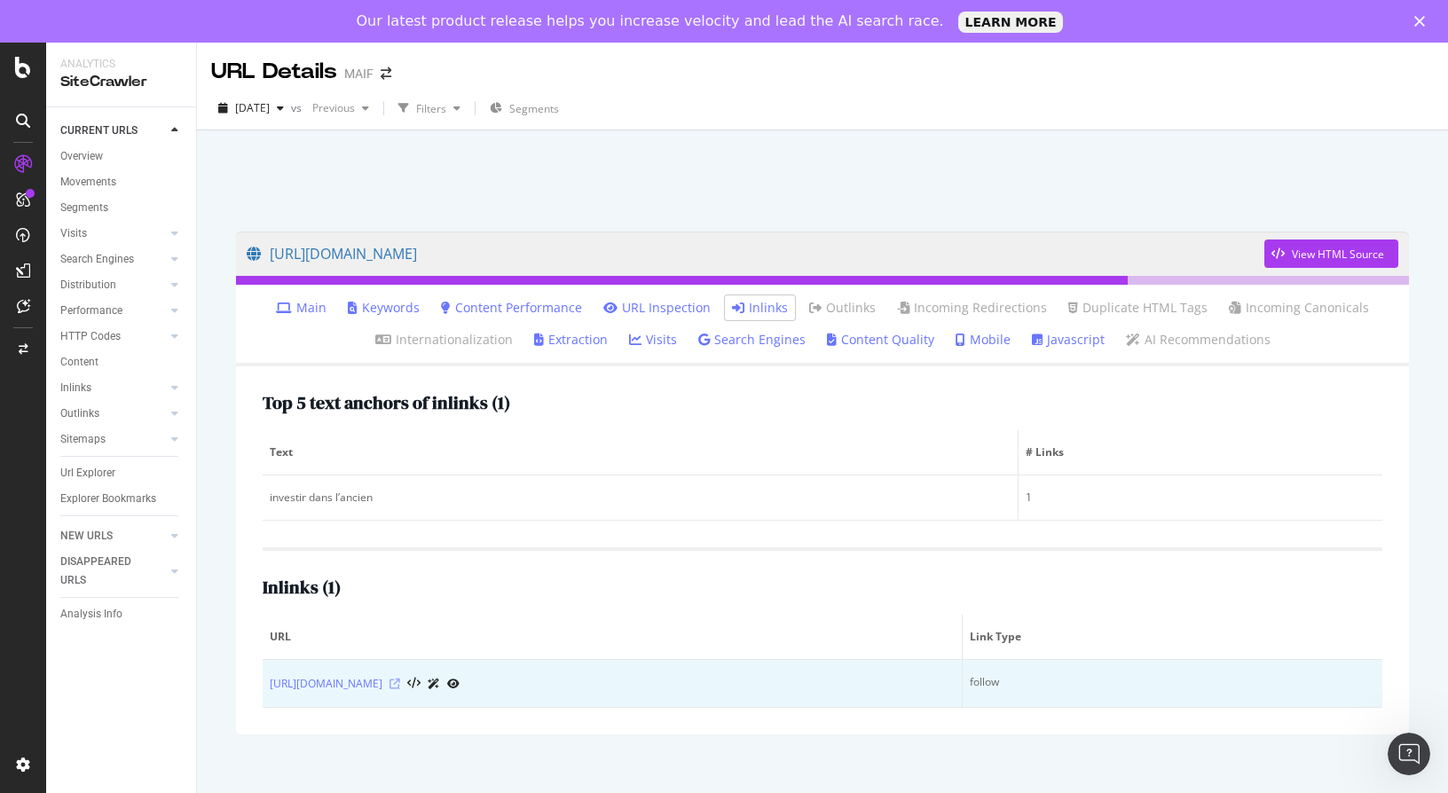
click at [400, 681] on icon at bounding box center [394, 684] width 11 height 11
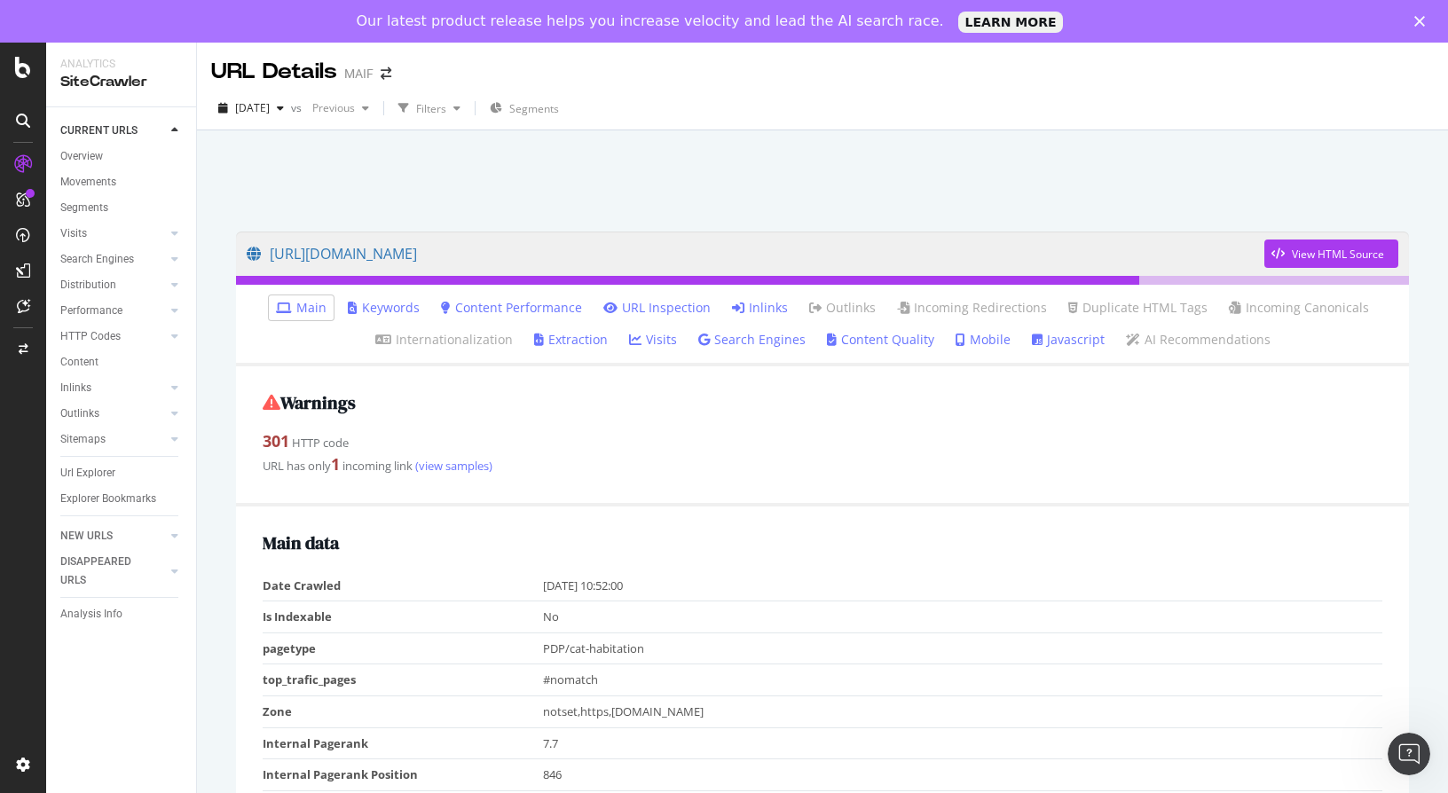
click at [762, 308] on link "Inlinks" at bounding box center [760, 308] width 56 height 18
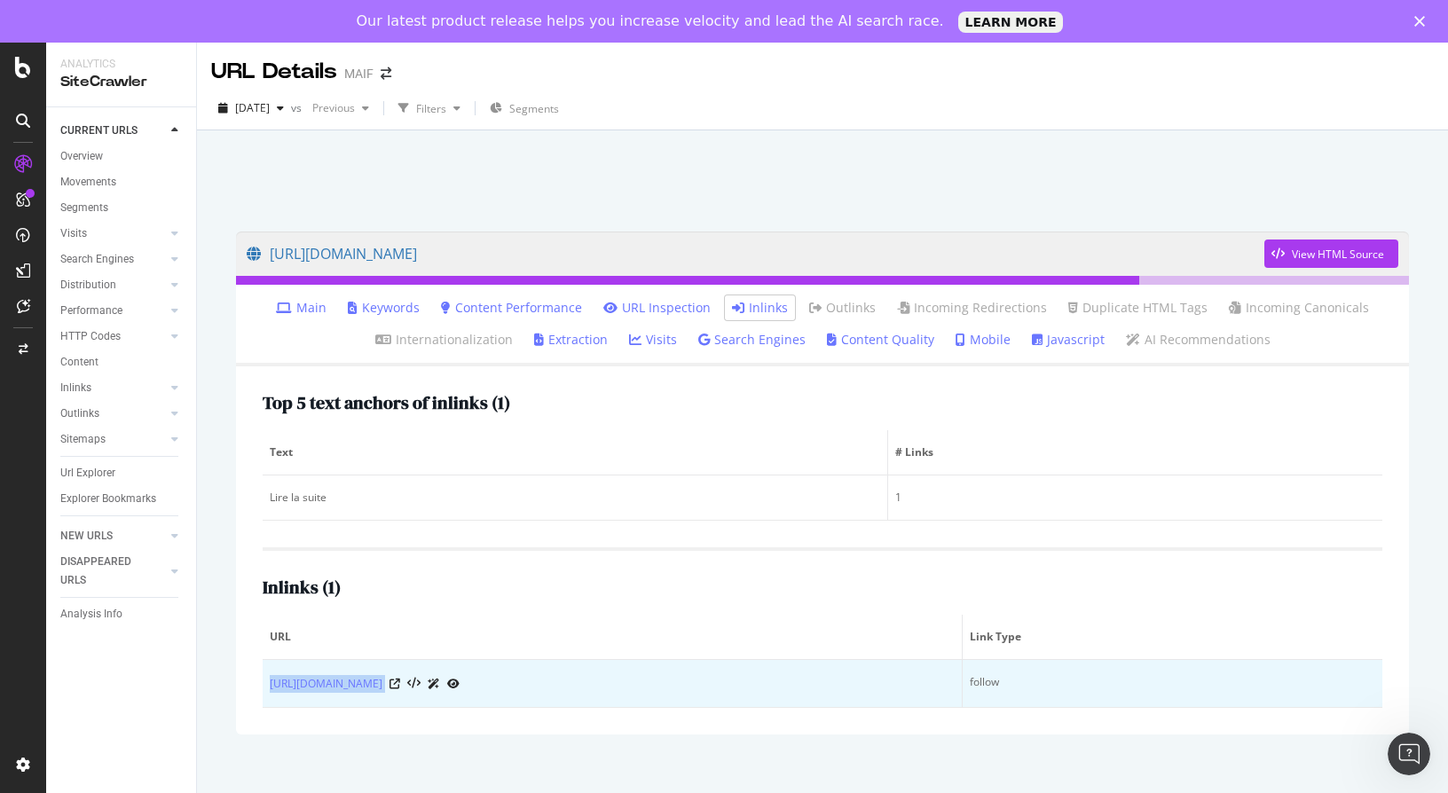
drag, startPoint x: 481, startPoint y: 686, endPoint x: 266, endPoint y: 697, distance: 215.0
click at [266, 697] on td "[URL][DOMAIN_NAME]" at bounding box center [613, 684] width 700 height 48
copy div "[URL][DOMAIN_NAME]"
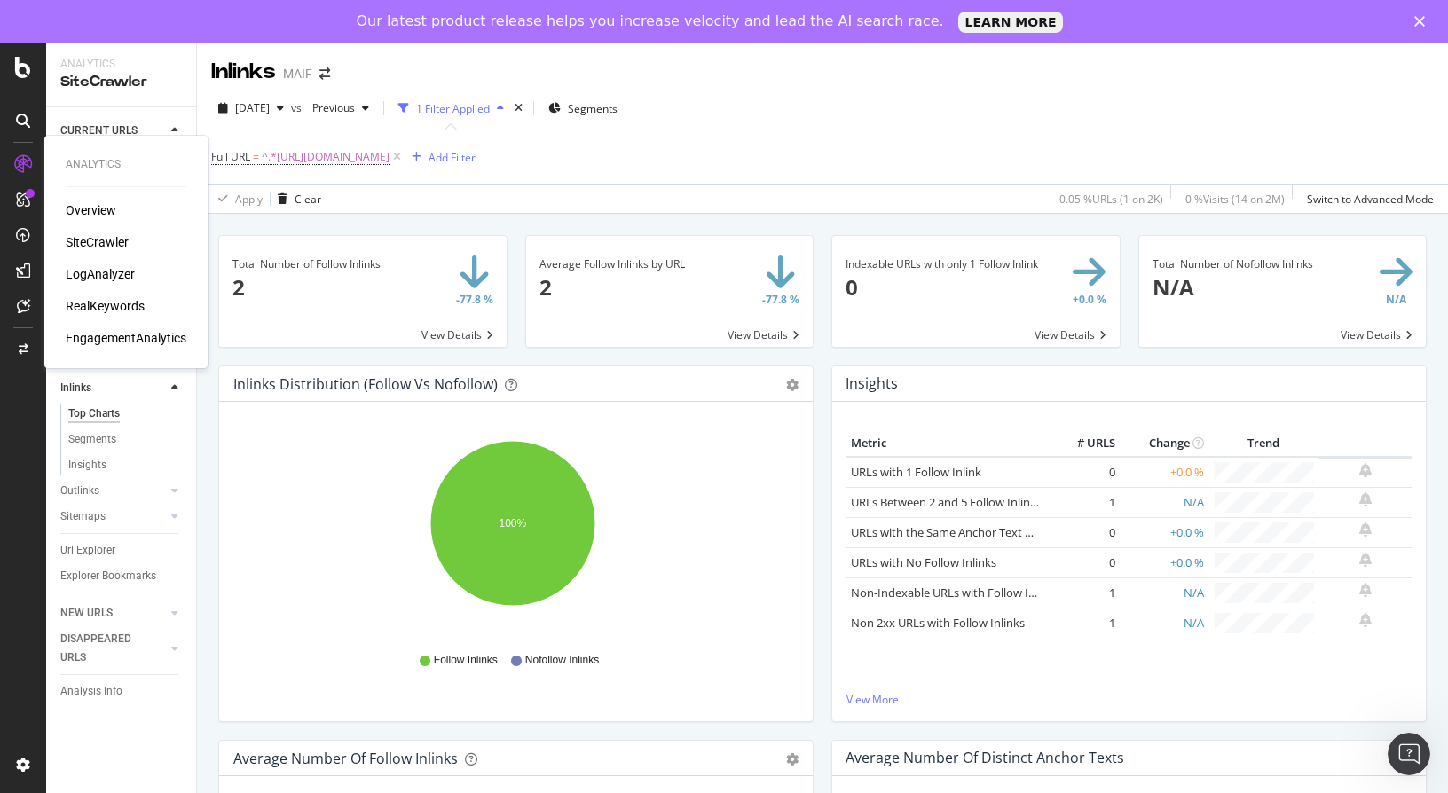
click at [97, 241] on div "SiteCrawler" at bounding box center [97, 242] width 63 height 18
